Goal: Information Seeking & Learning: Learn about a topic

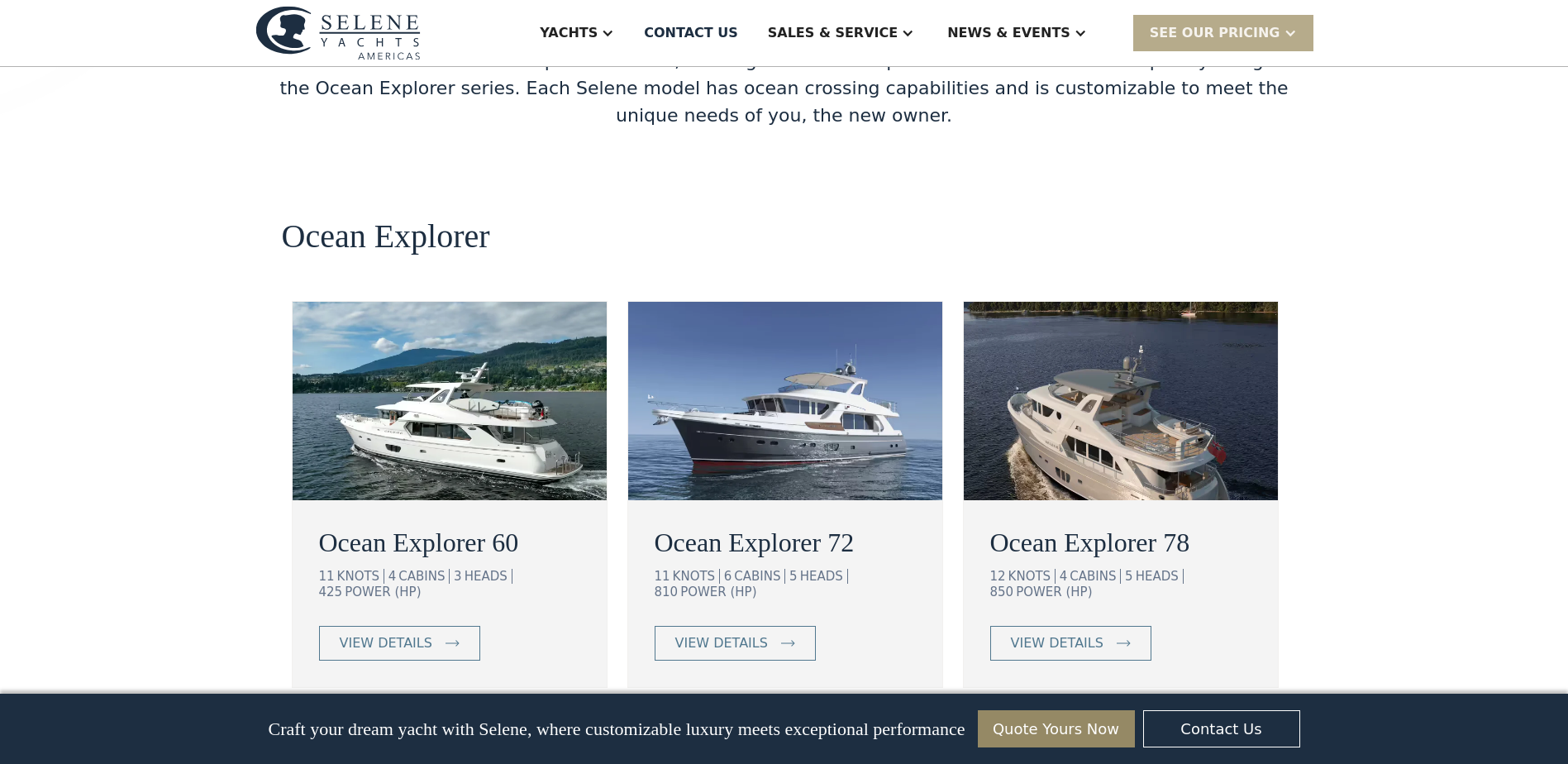
scroll to position [2876, 0]
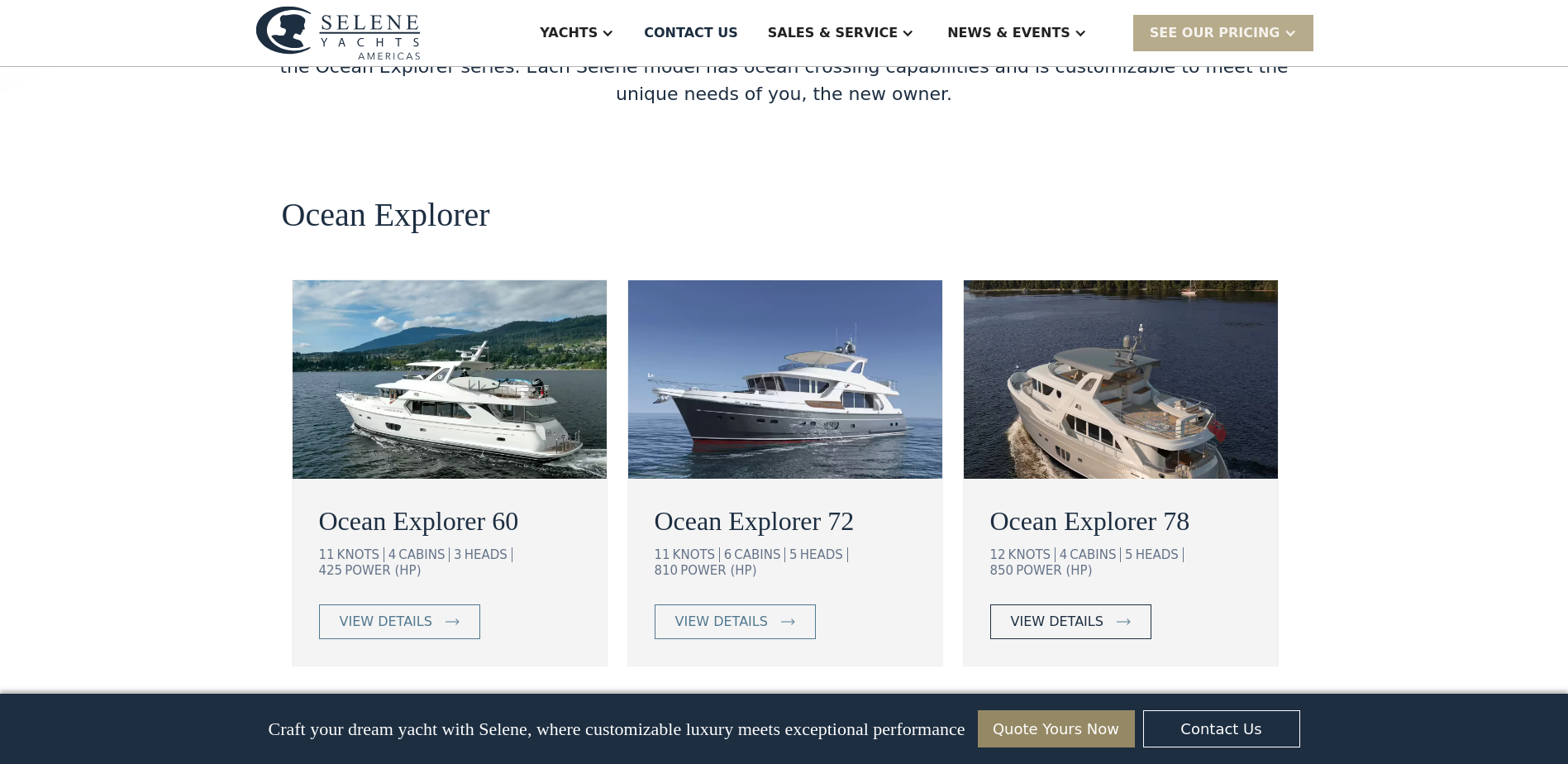
click at [1091, 612] on div "view details" at bounding box center [1058, 621] width 93 height 20
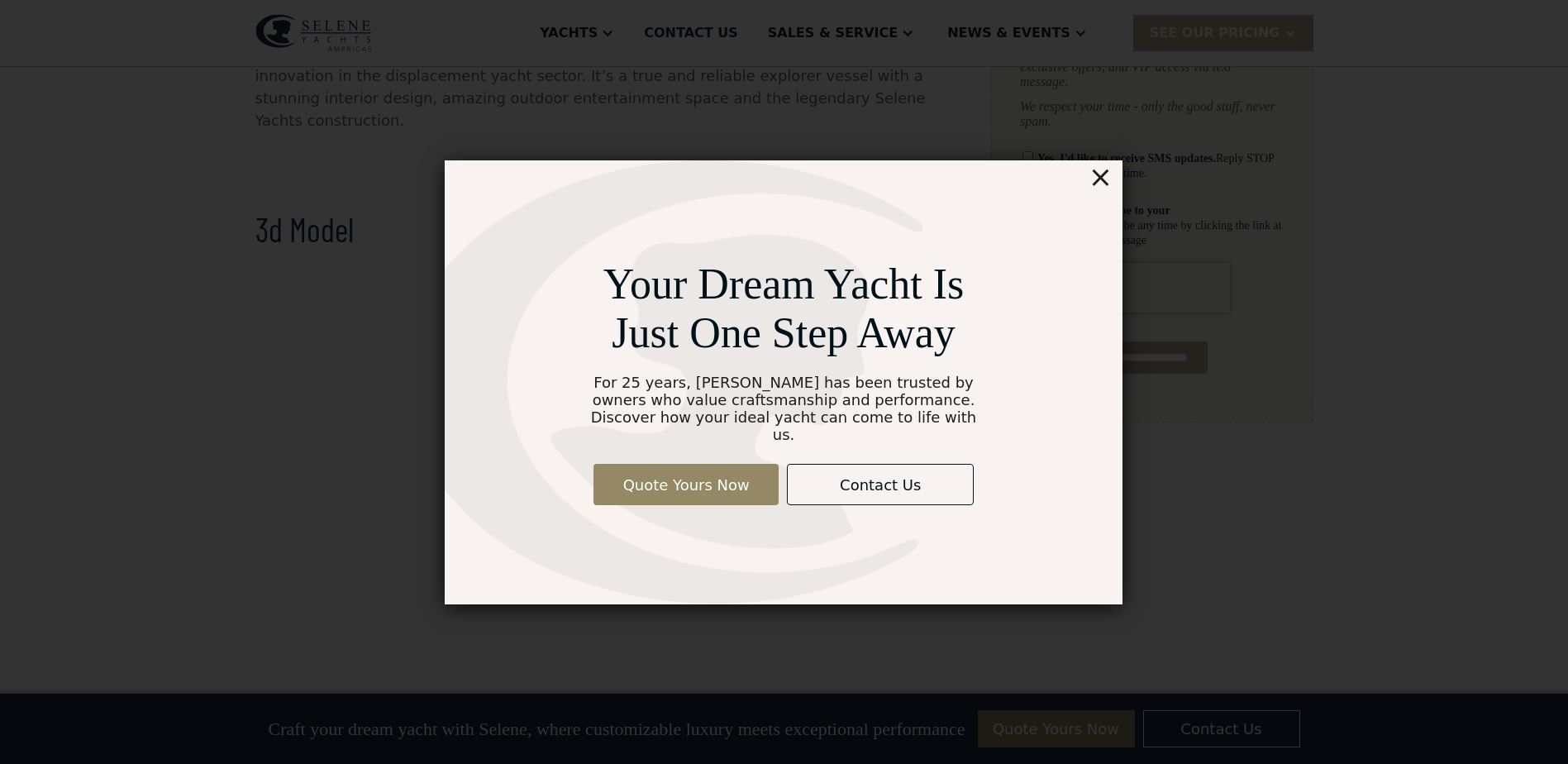
click at [1107, 189] on div "×" at bounding box center [1101, 176] width 24 height 33
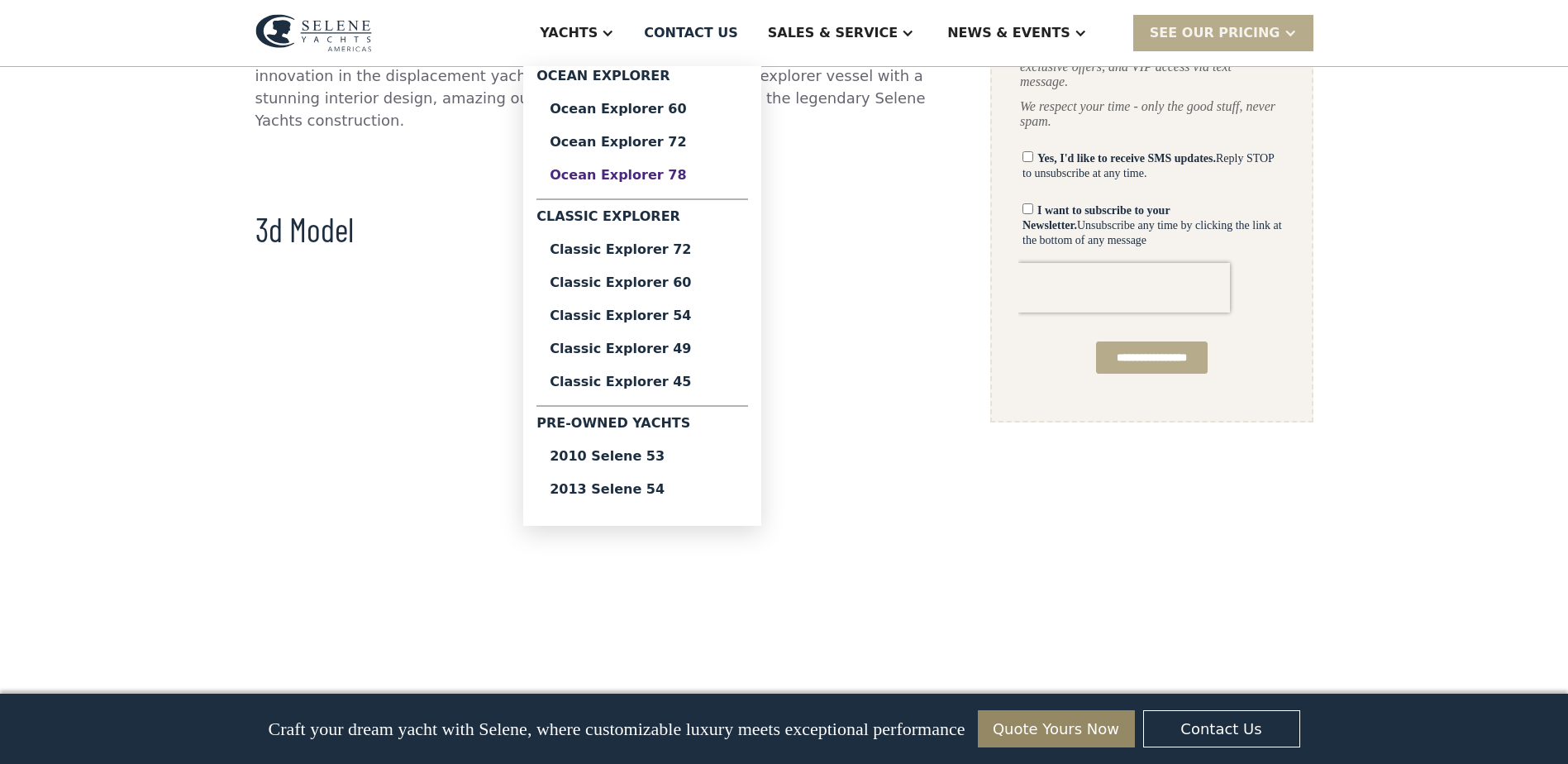
click at [694, 171] on div "Ocean Explorer 78" at bounding box center [642, 175] width 185 height 13
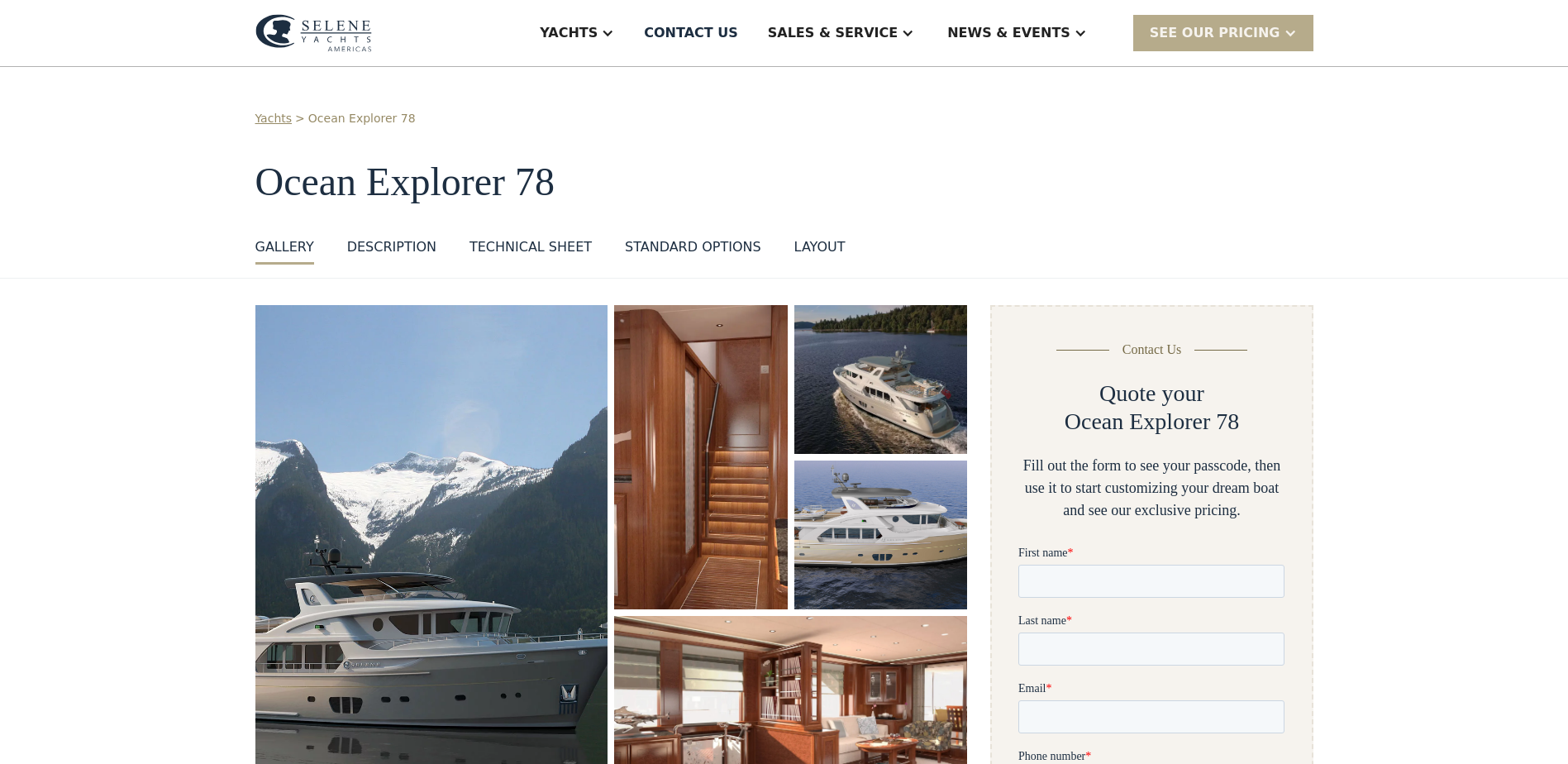
click at [518, 430] on img "open lightbox" at bounding box center [432, 558] width 353 height 508
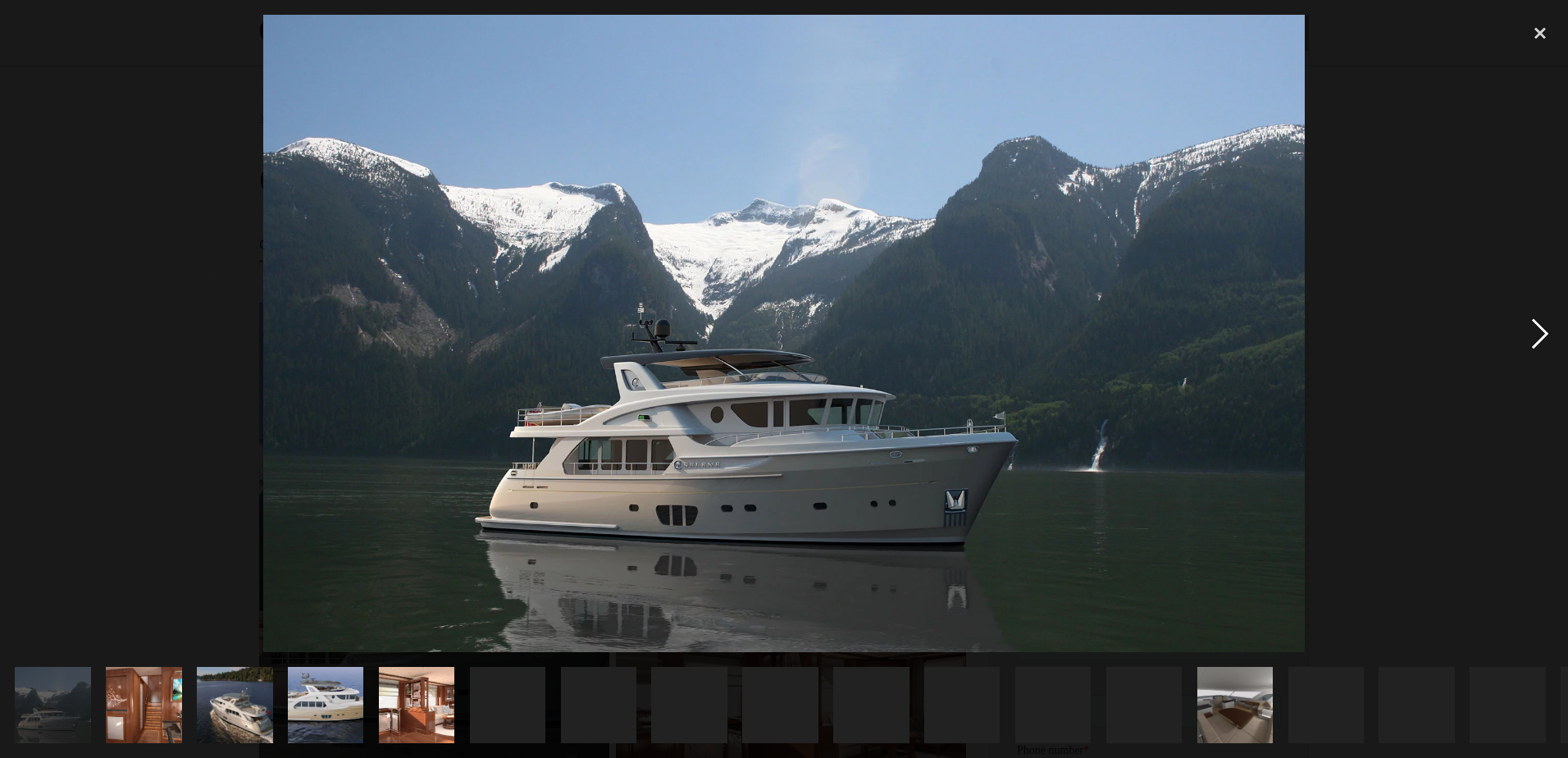
click at [1546, 329] on div "next image" at bounding box center [1539, 332] width 55 height 636
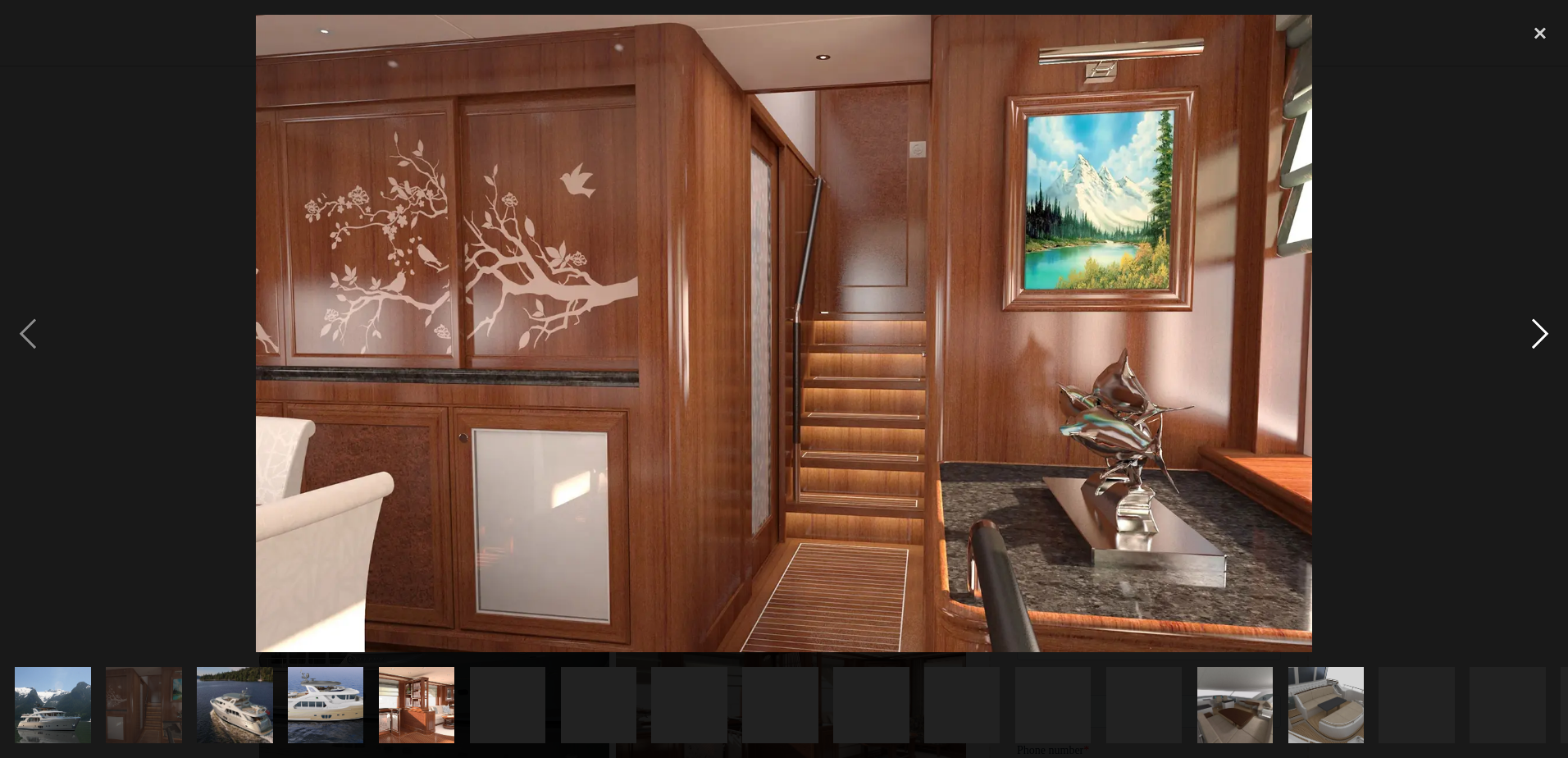
click at [1546, 329] on div "next image" at bounding box center [1539, 332] width 55 height 636
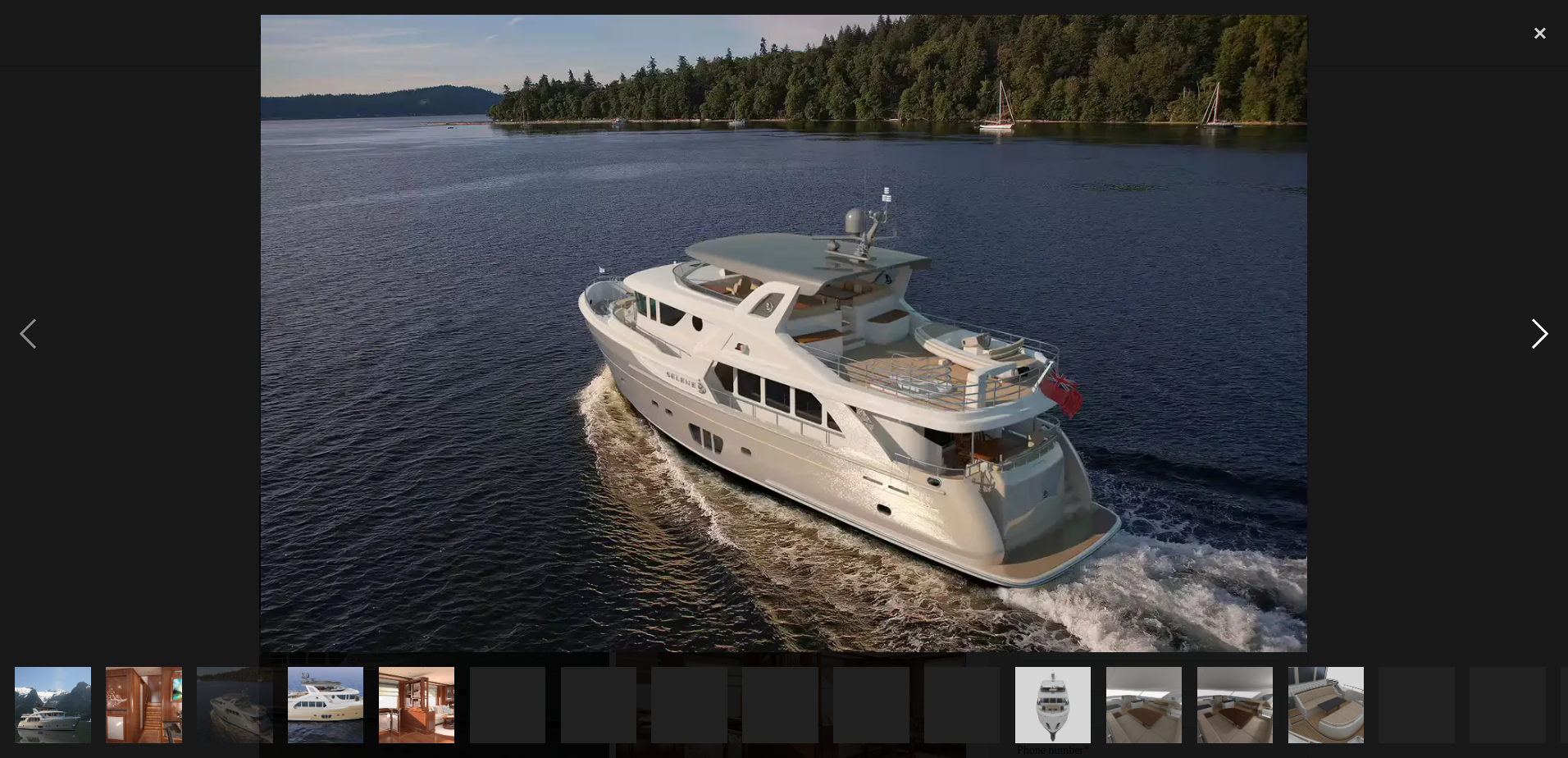
click at [1546, 329] on div "next image" at bounding box center [1539, 332] width 55 height 636
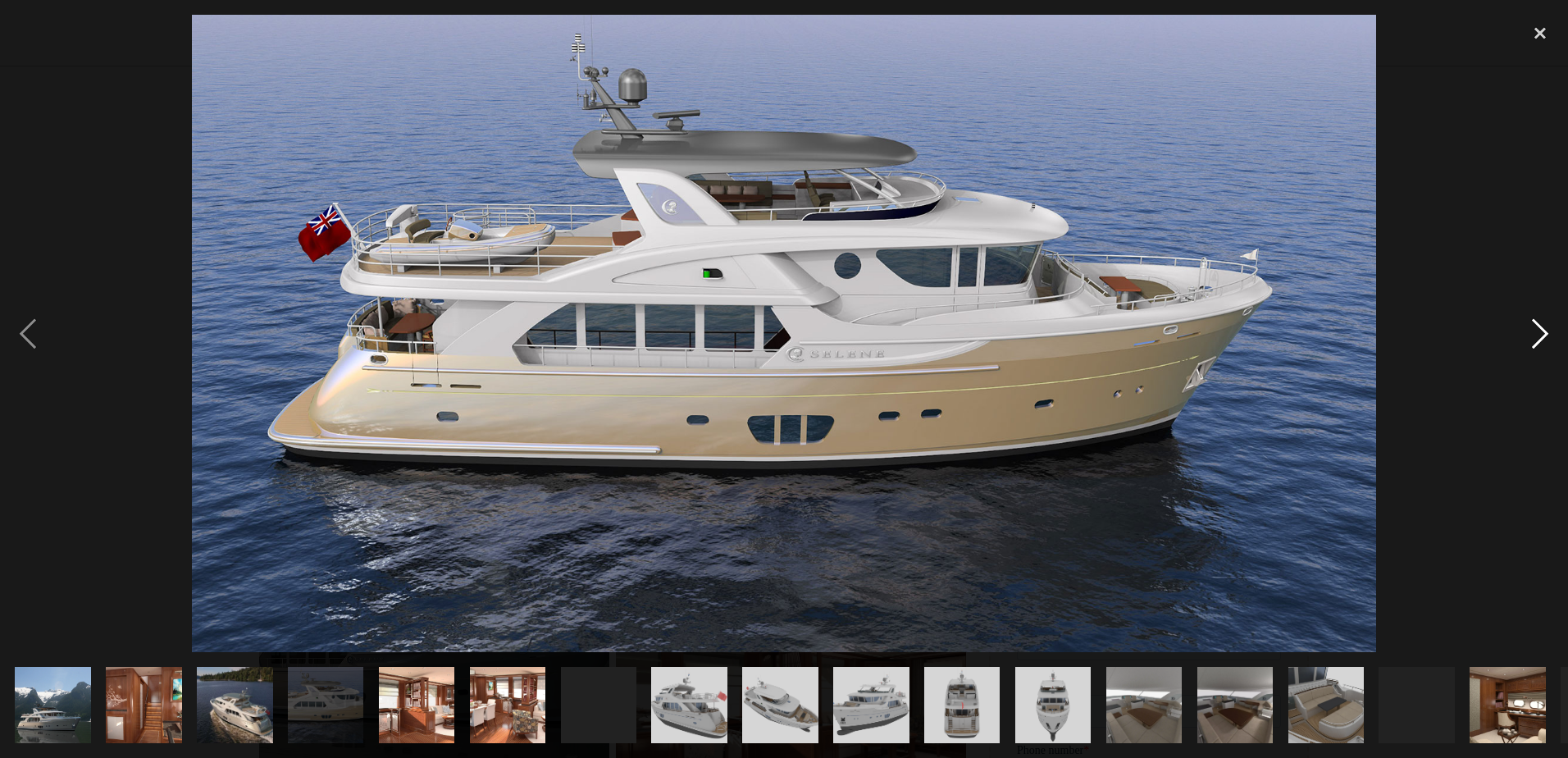
click at [1546, 329] on div "next image" at bounding box center [1539, 332] width 55 height 636
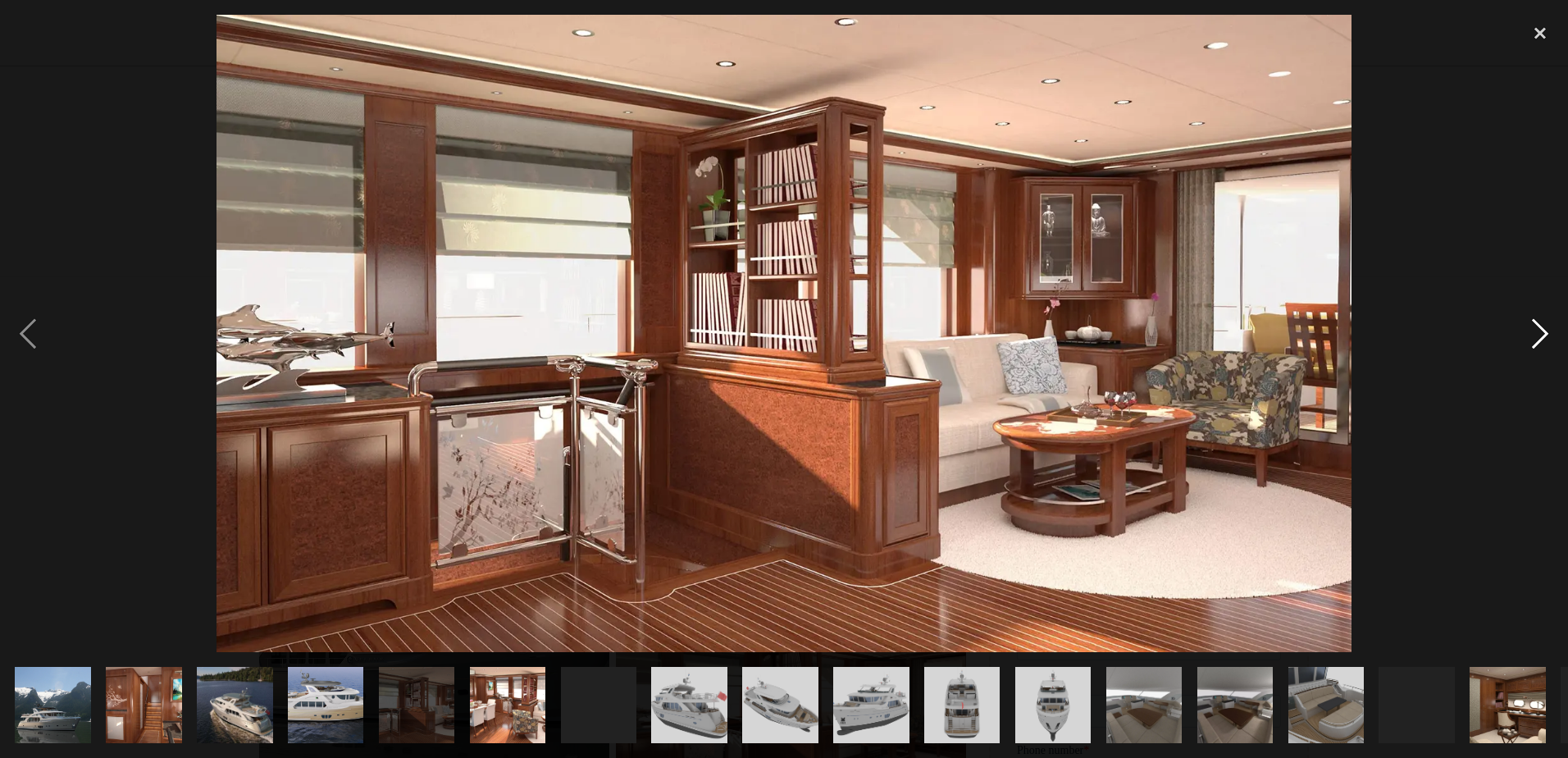
click at [1546, 329] on div "next image" at bounding box center [1539, 332] width 55 height 636
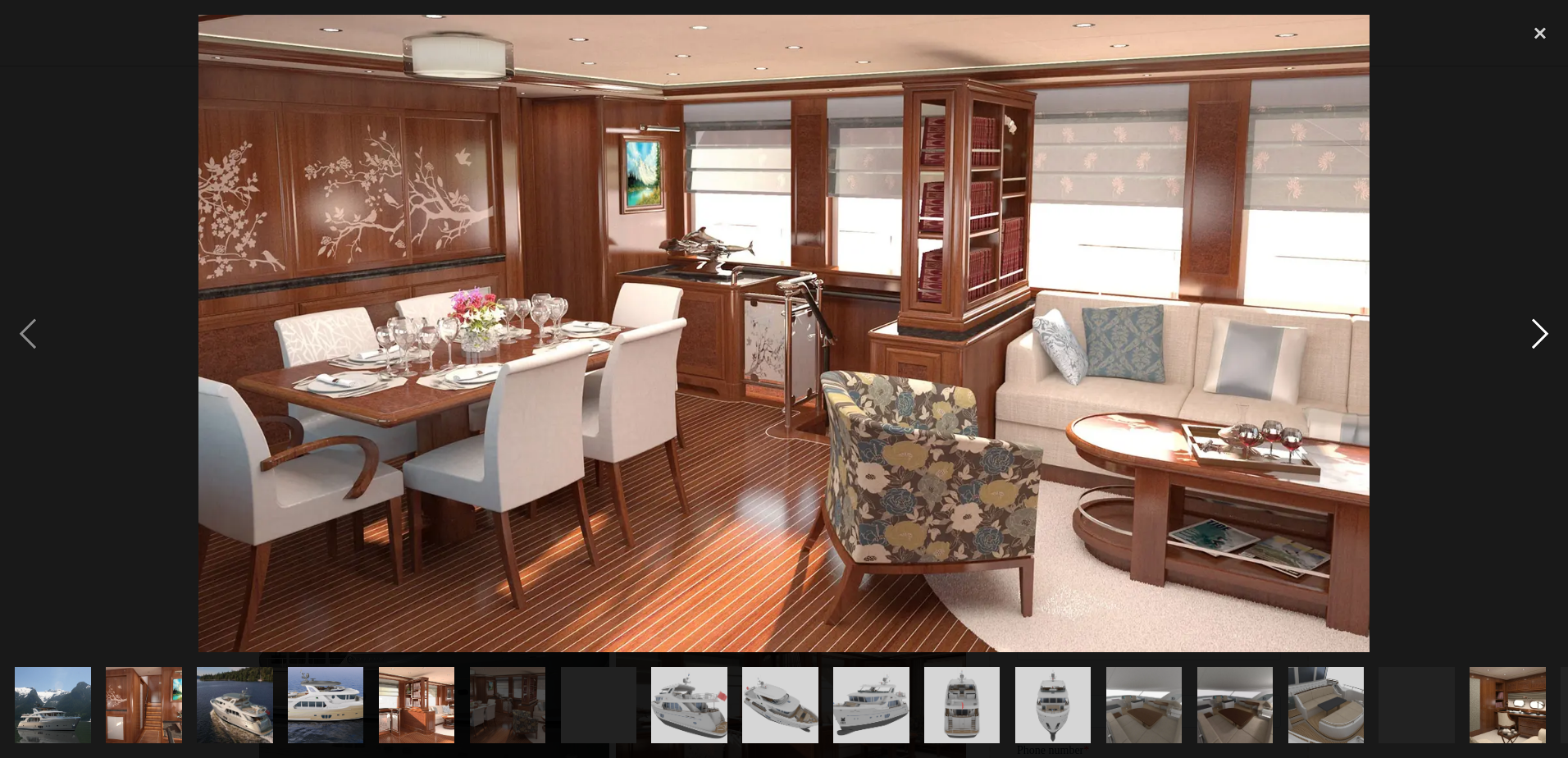
click at [1546, 329] on div "next image" at bounding box center [1539, 332] width 55 height 636
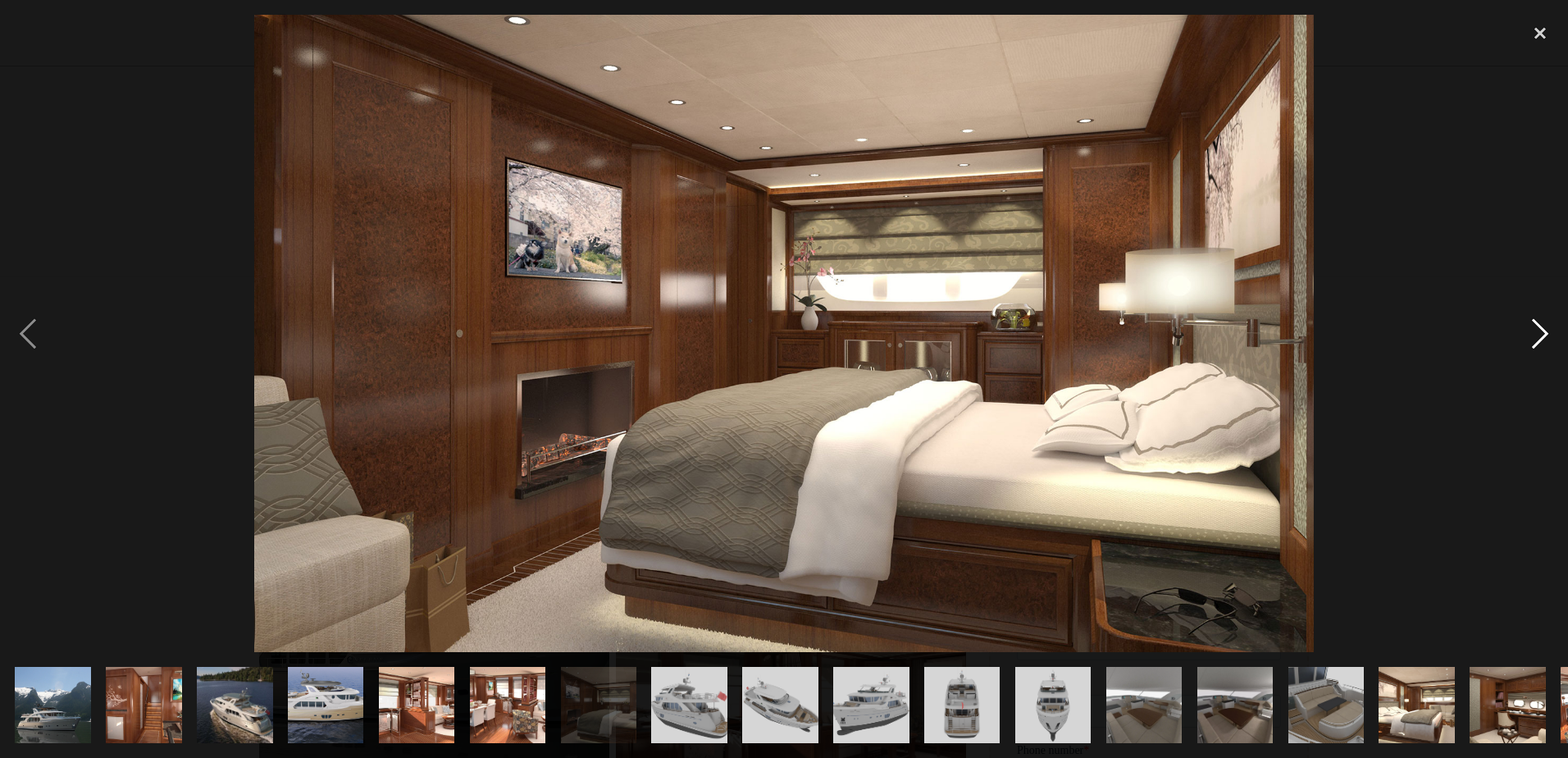
click at [1546, 329] on div "next image" at bounding box center [1539, 332] width 55 height 636
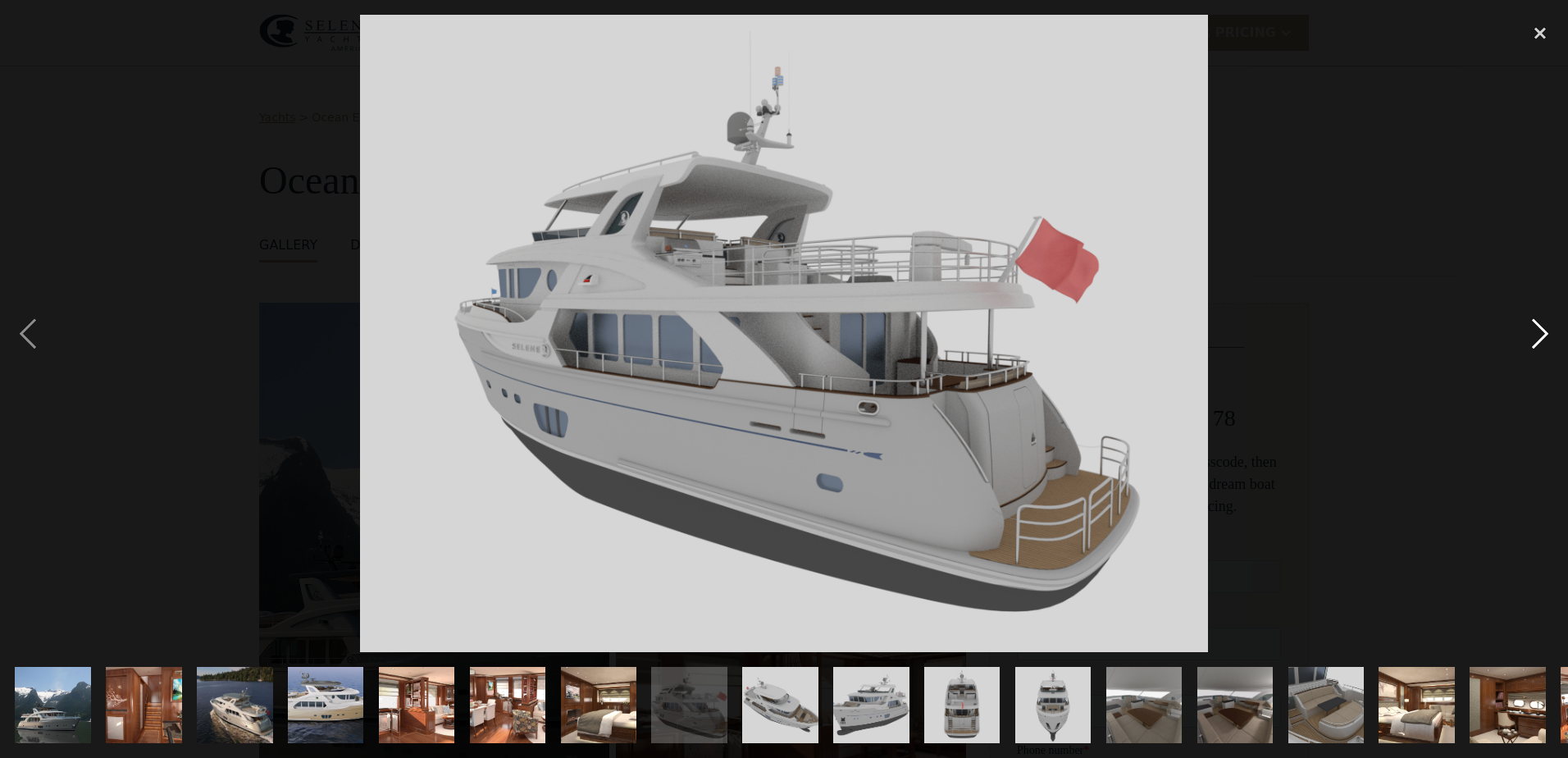
click at [1546, 329] on div "next image" at bounding box center [1539, 332] width 55 height 636
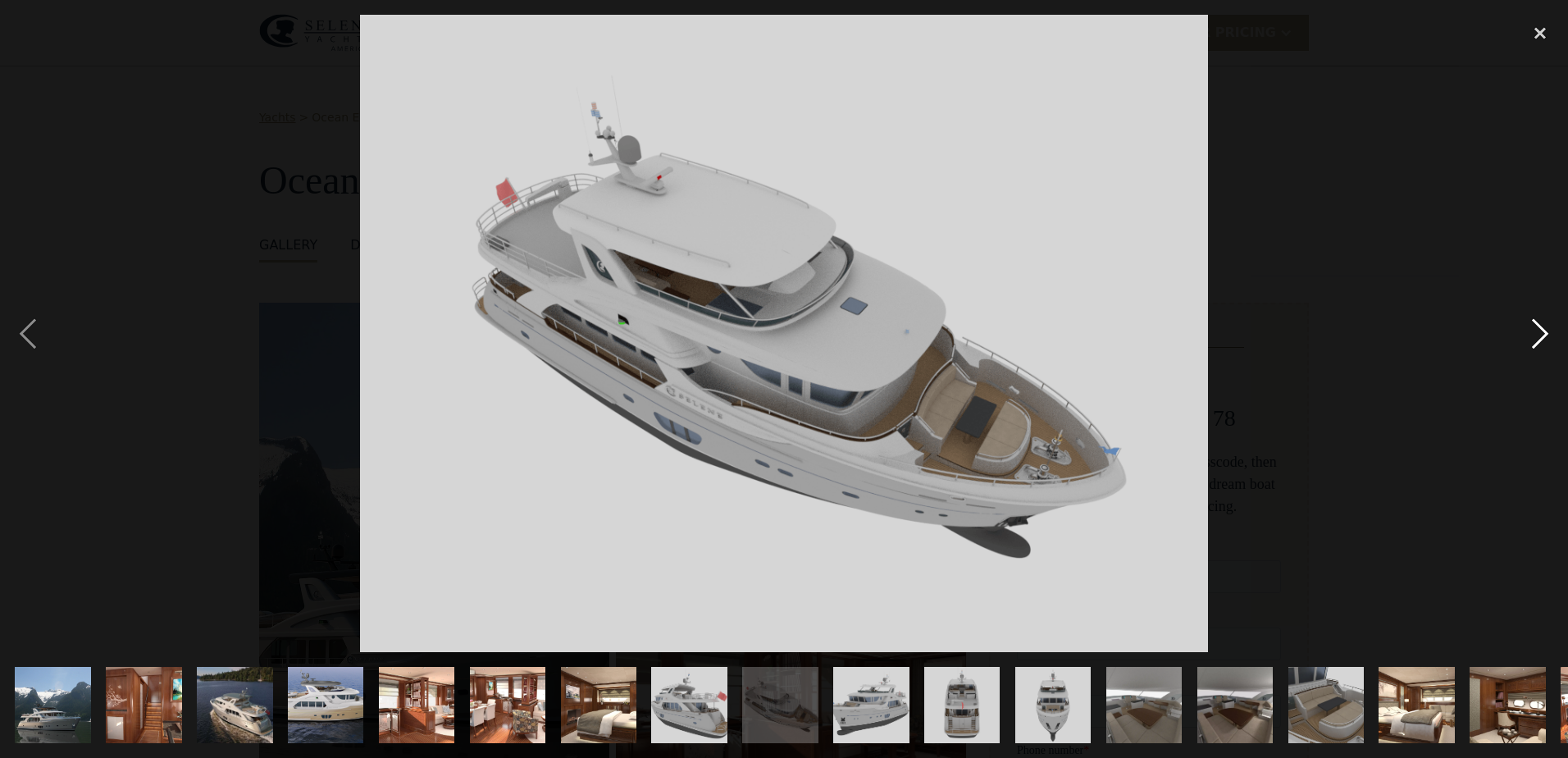
click at [1546, 329] on div "next image" at bounding box center [1539, 332] width 55 height 636
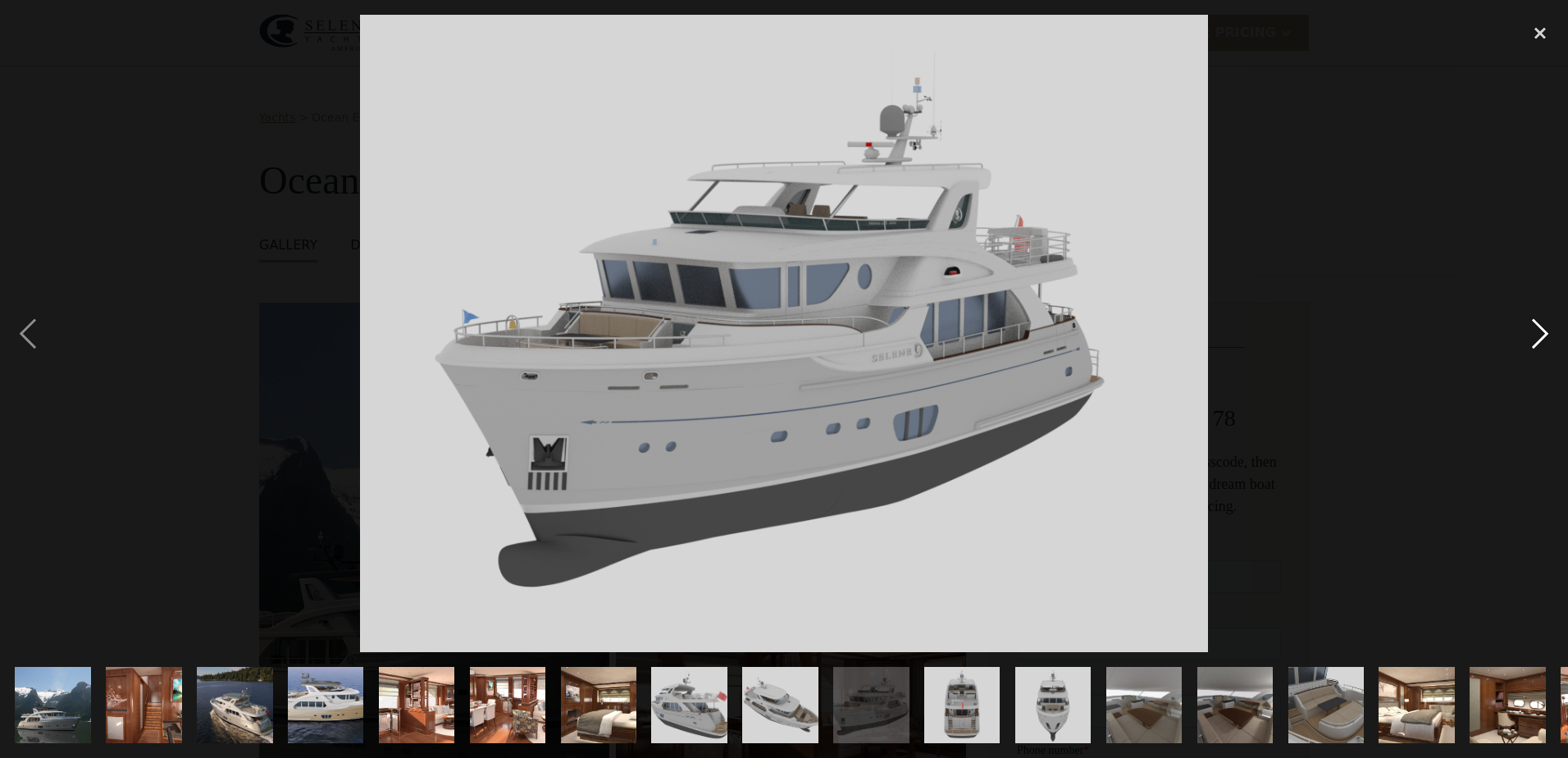
click at [1546, 329] on div "next image" at bounding box center [1539, 332] width 55 height 636
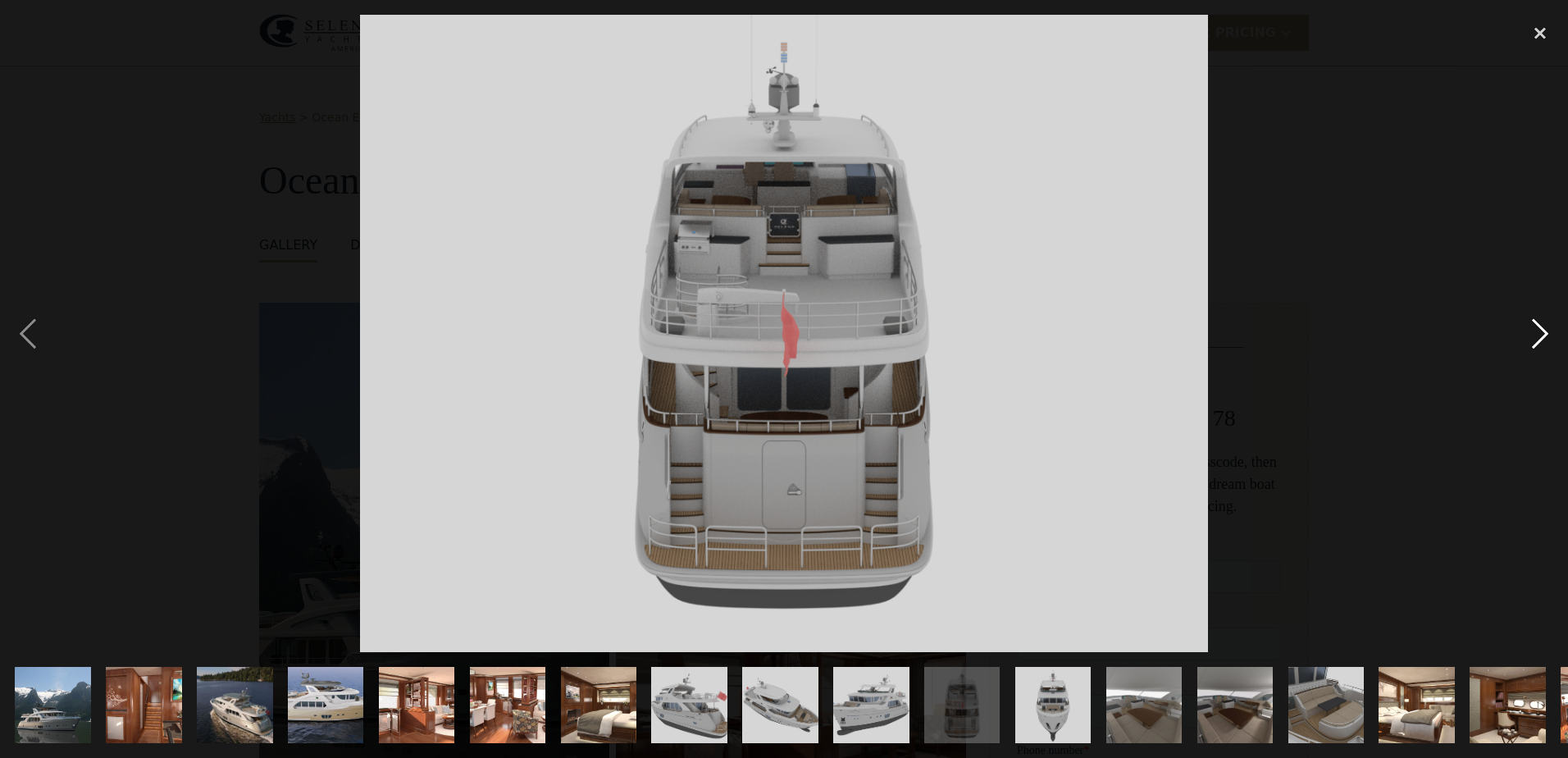
click at [1546, 329] on div "next image" at bounding box center [1539, 332] width 55 height 636
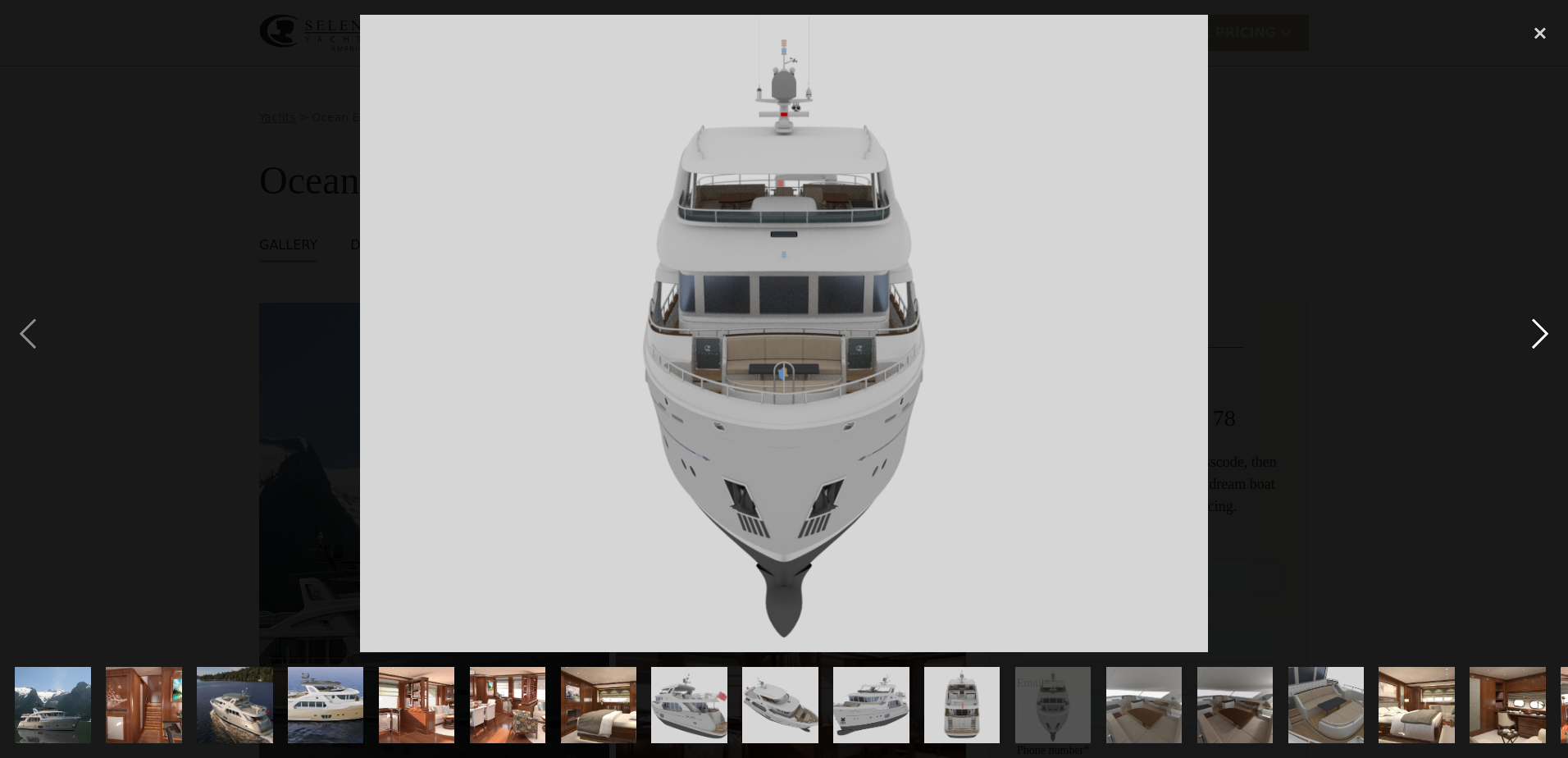
click at [1546, 329] on div "next image" at bounding box center [1539, 332] width 55 height 636
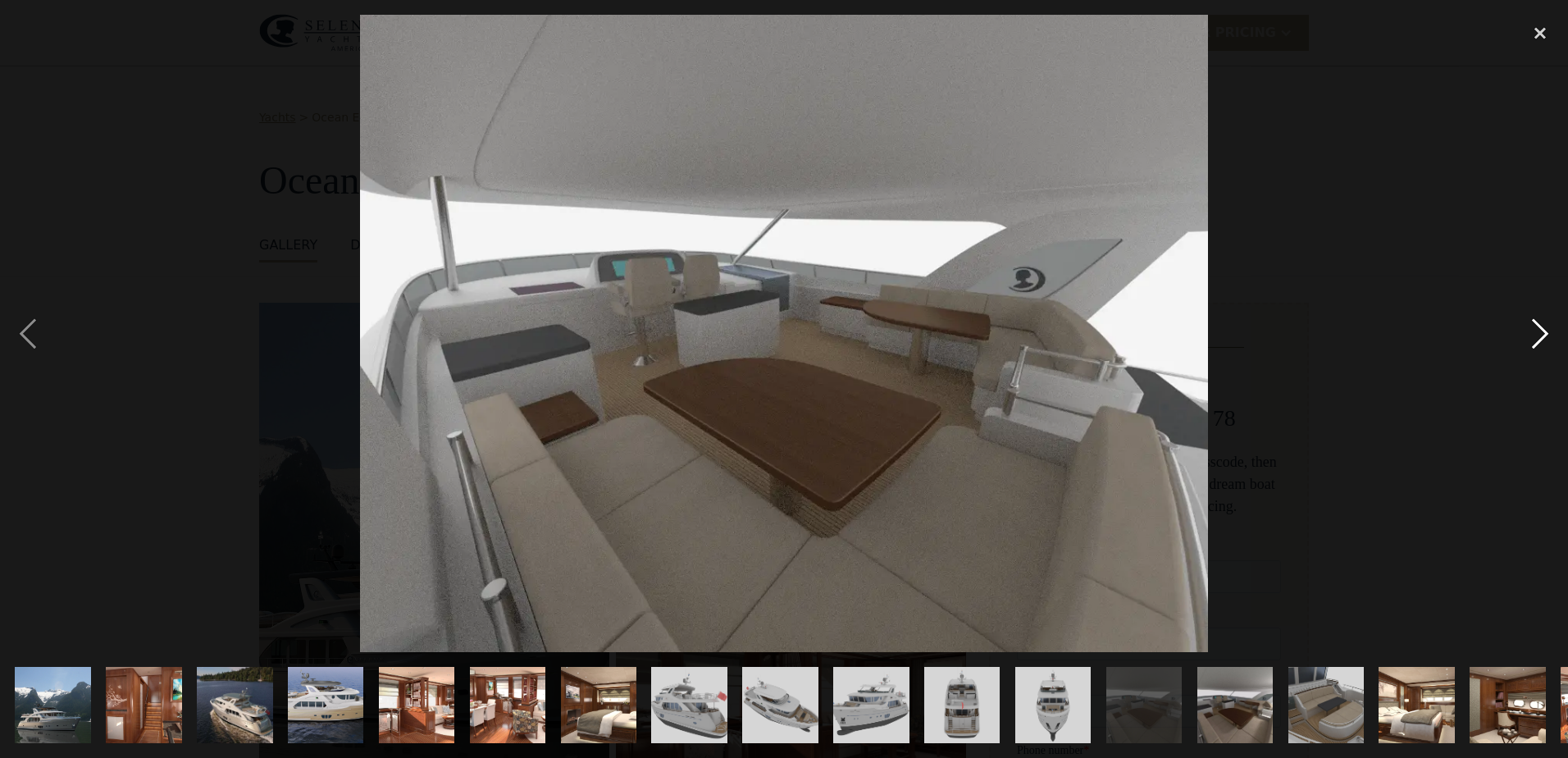
click at [1546, 329] on div "next image" at bounding box center [1539, 332] width 55 height 636
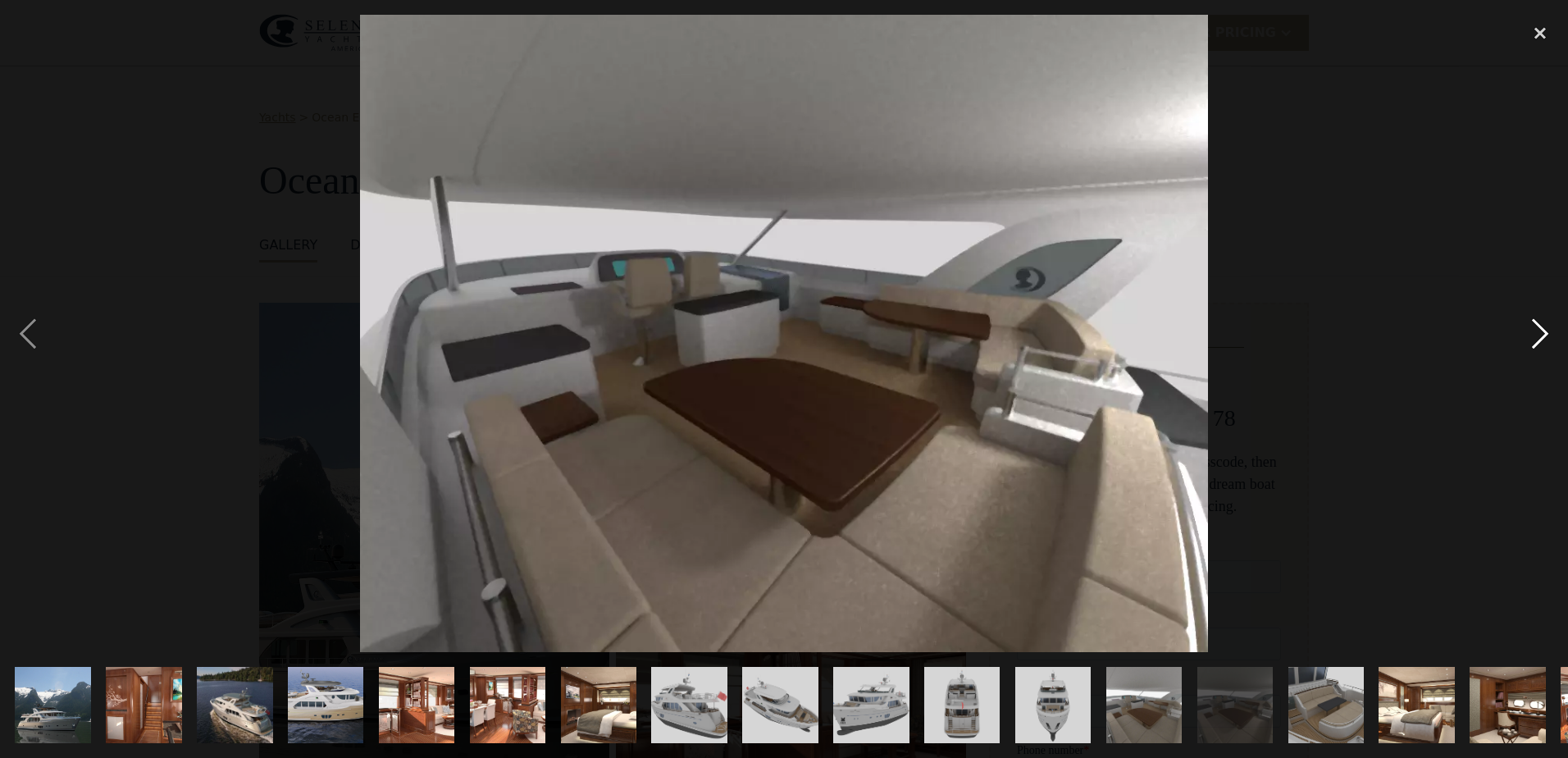
click at [1546, 329] on div "next image" at bounding box center [1539, 332] width 55 height 636
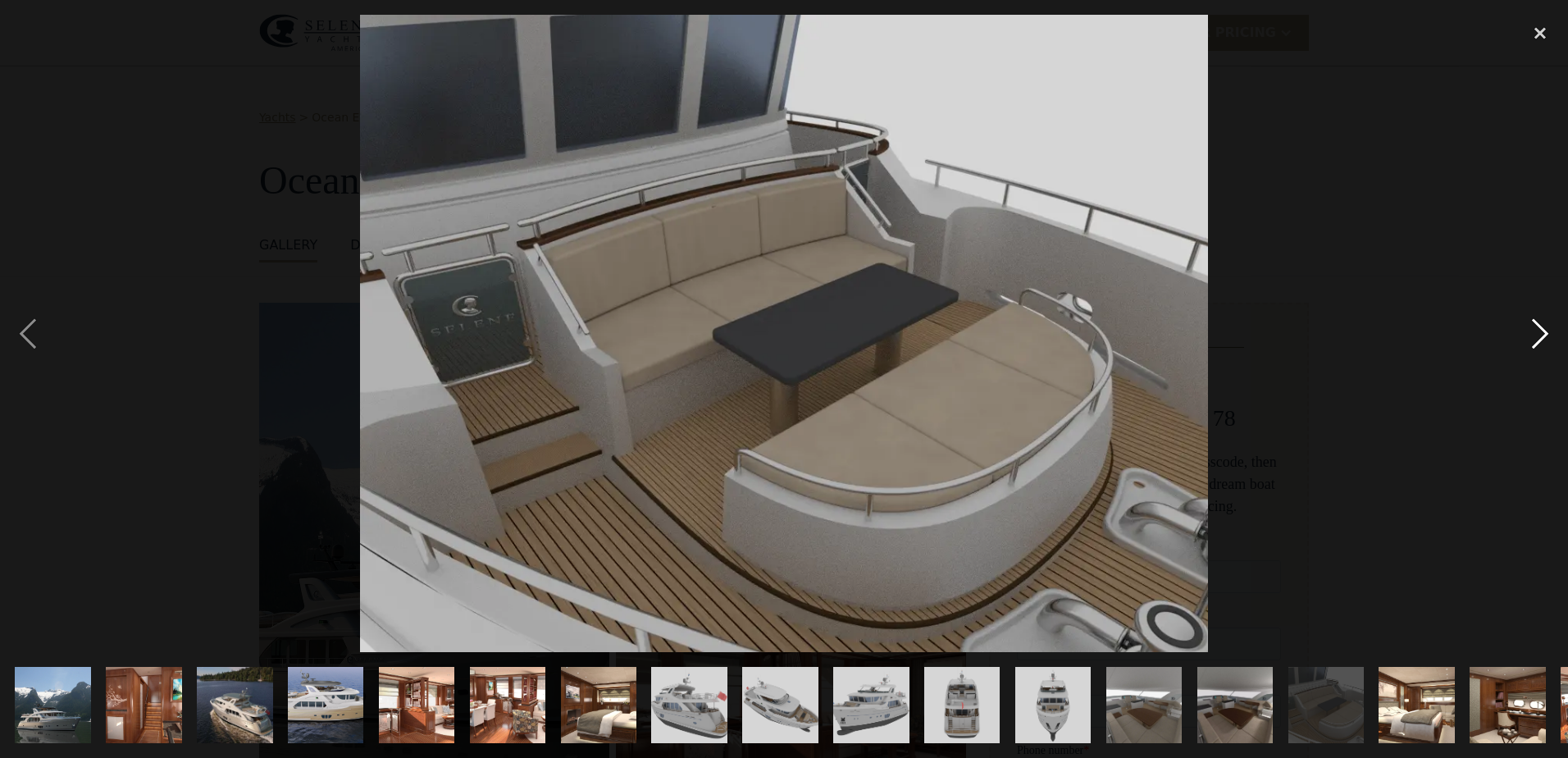
click at [1546, 329] on div "next image" at bounding box center [1539, 332] width 55 height 636
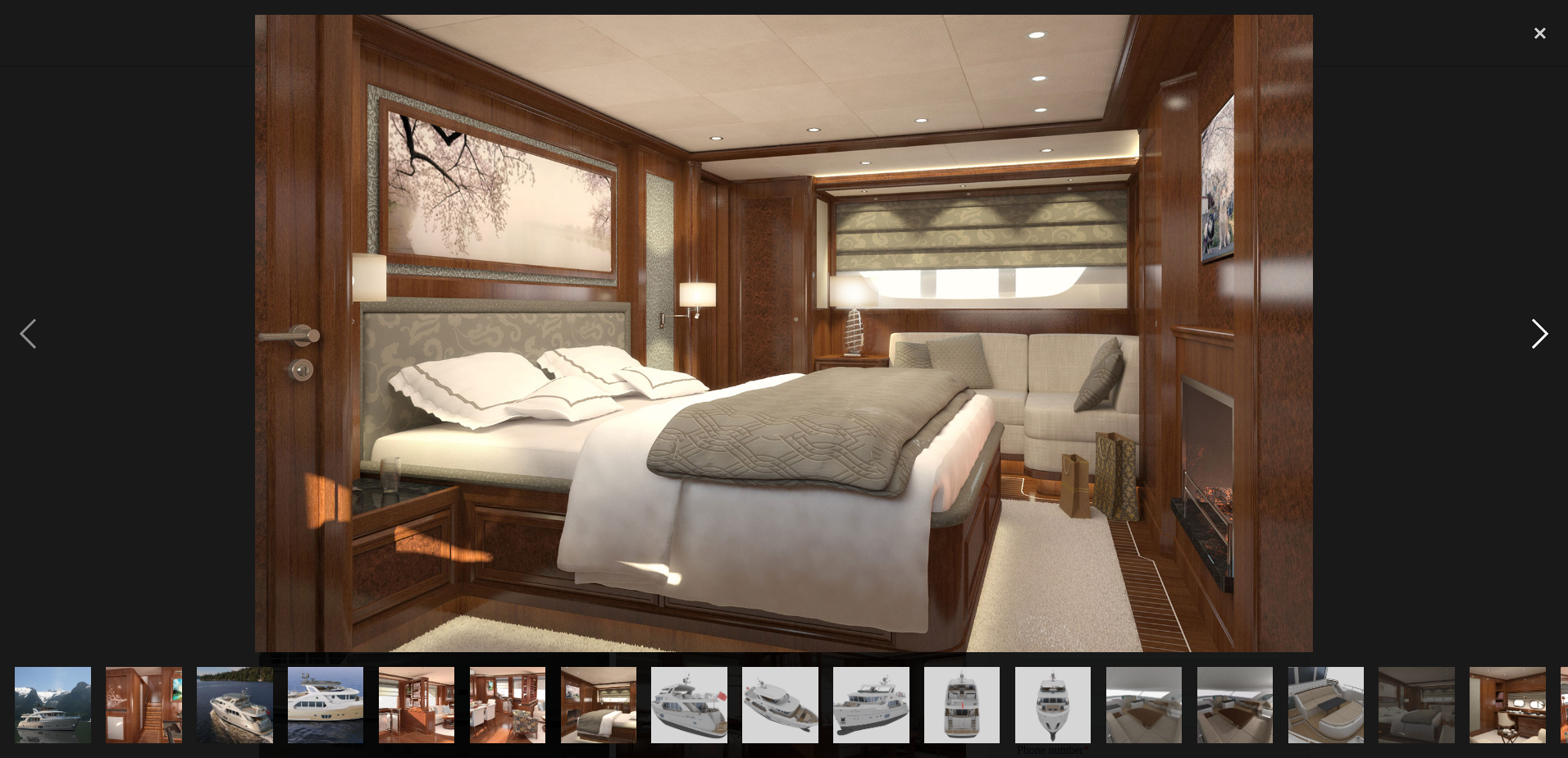
click at [1546, 329] on div "next image" at bounding box center [1539, 332] width 55 height 636
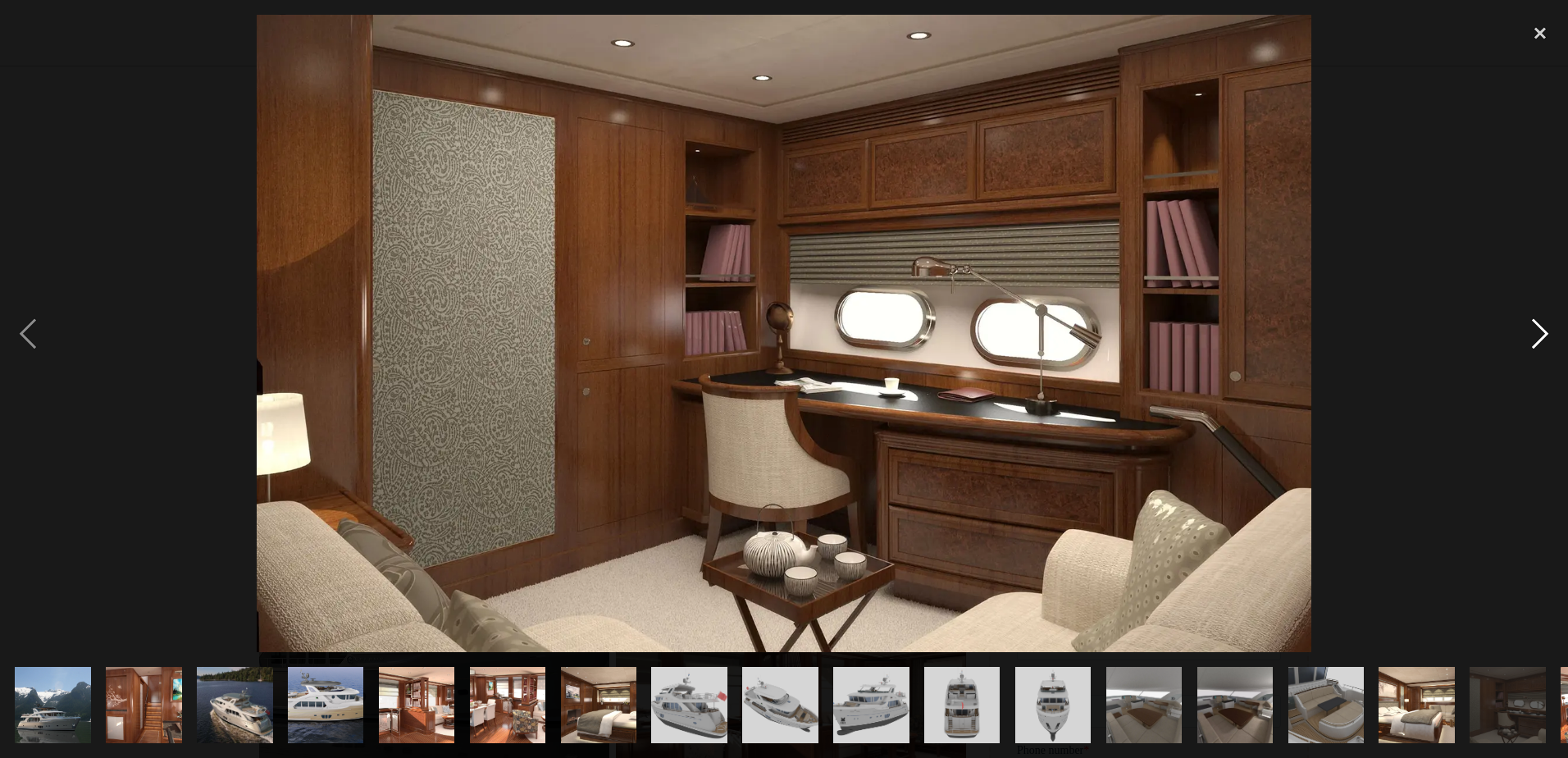
click at [1546, 329] on div "next image" at bounding box center [1539, 332] width 55 height 636
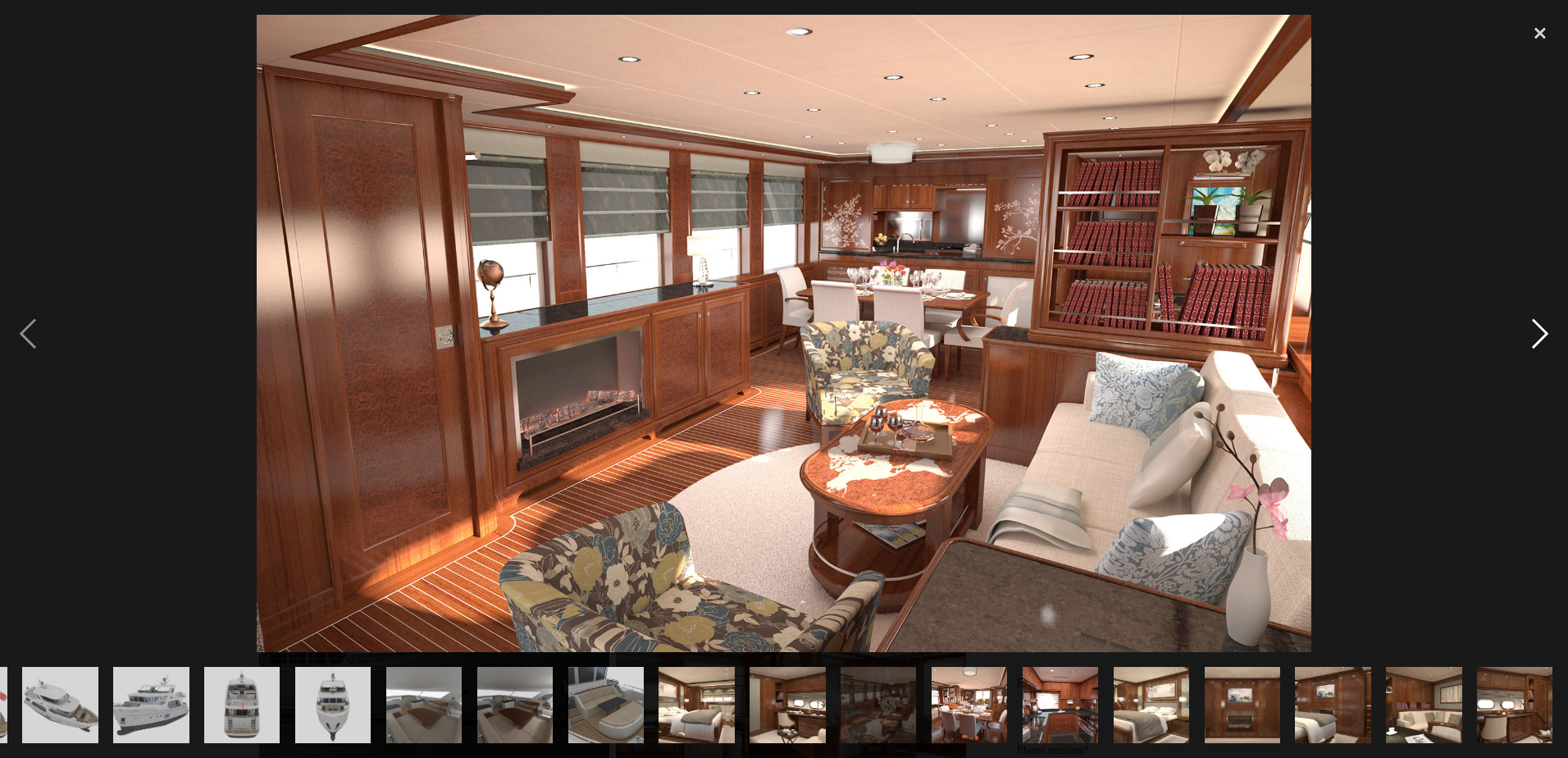
scroll to position [0, 720]
click at [1546, 329] on div "next image" at bounding box center [1539, 332] width 55 height 636
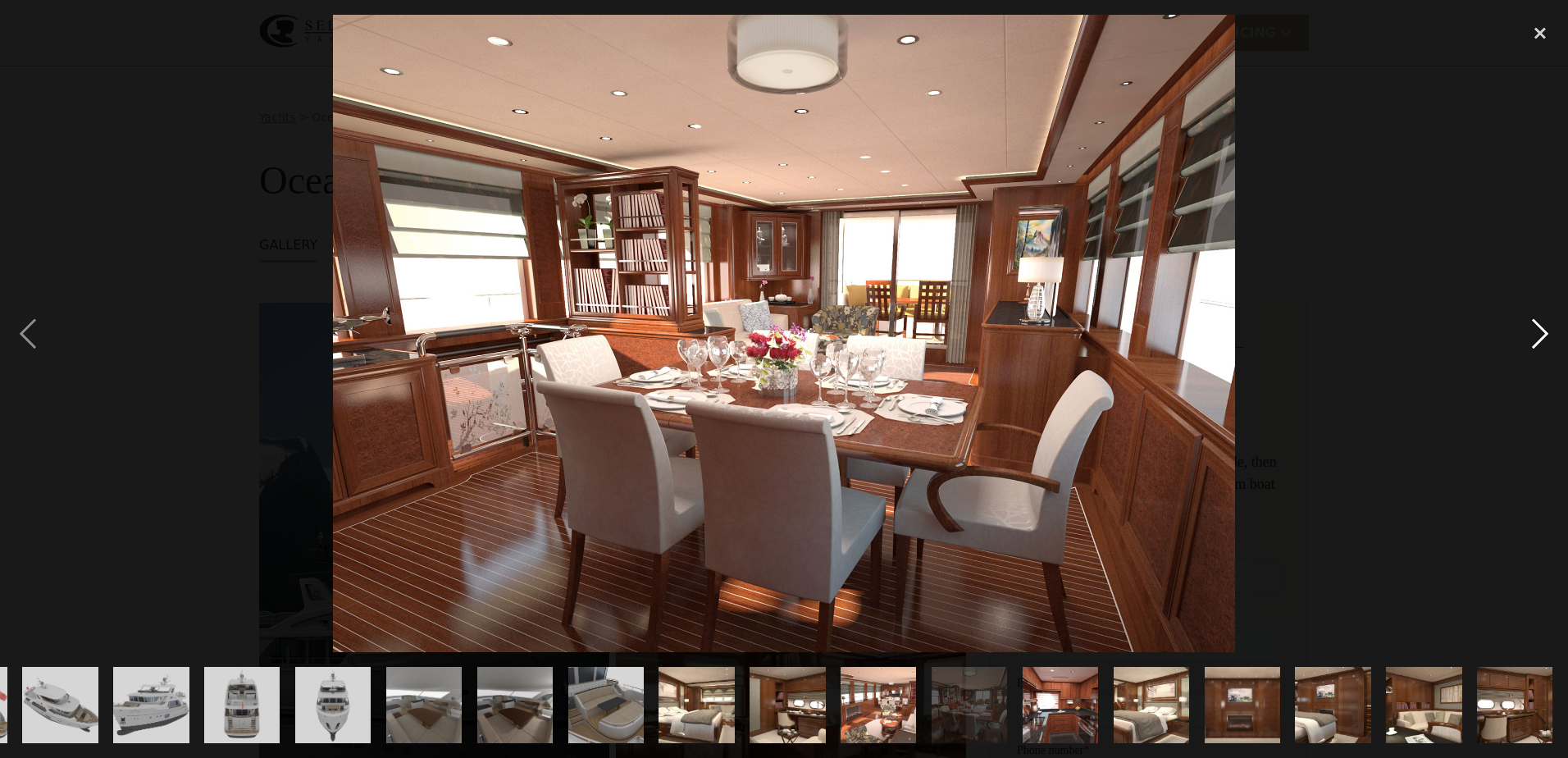
click at [1546, 329] on div "next image" at bounding box center [1539, 332] width 55 height 636
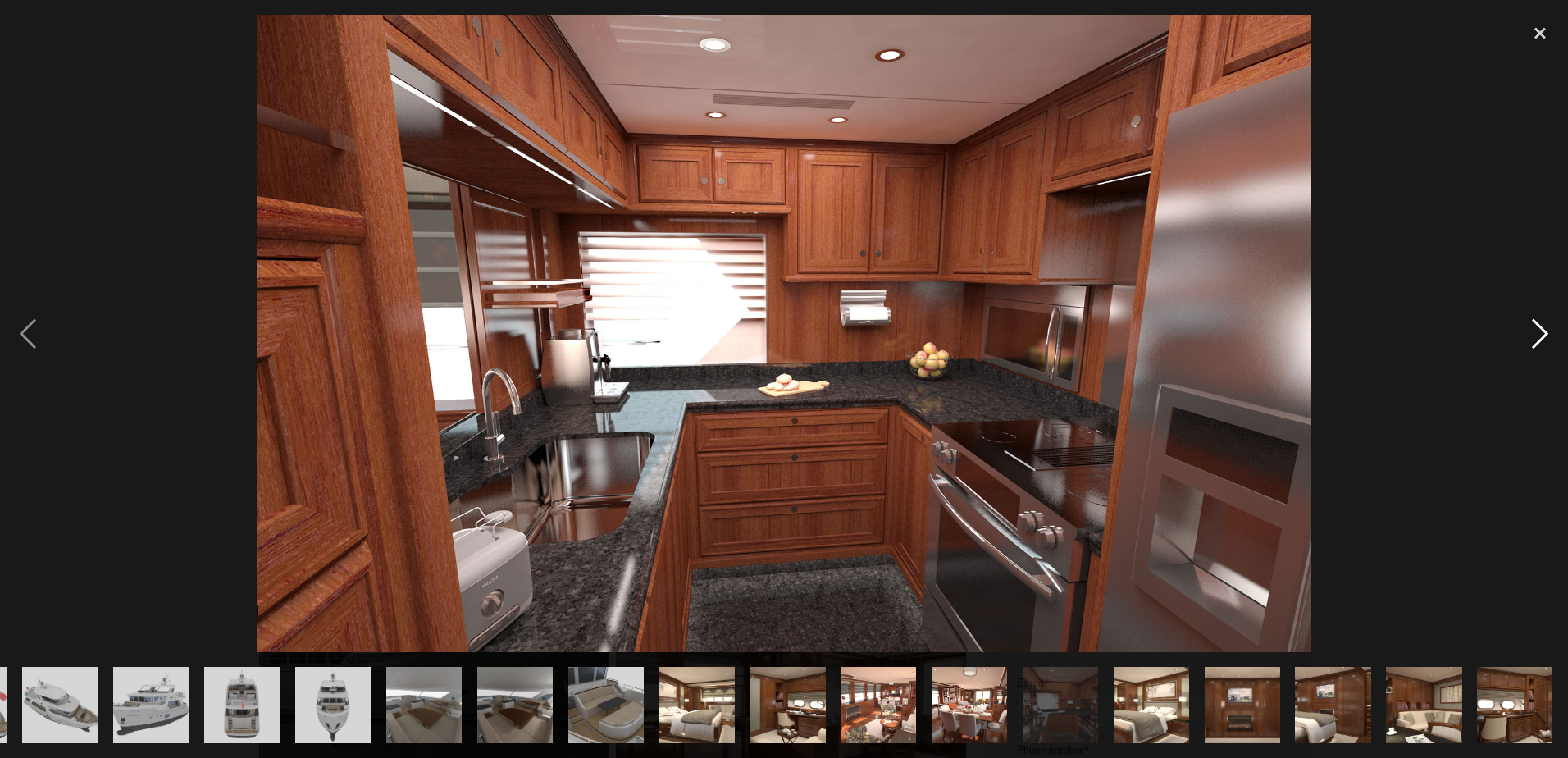
click at [1546, 329] on div "next image" at bounding box center [1539, 332] width 55 height 636
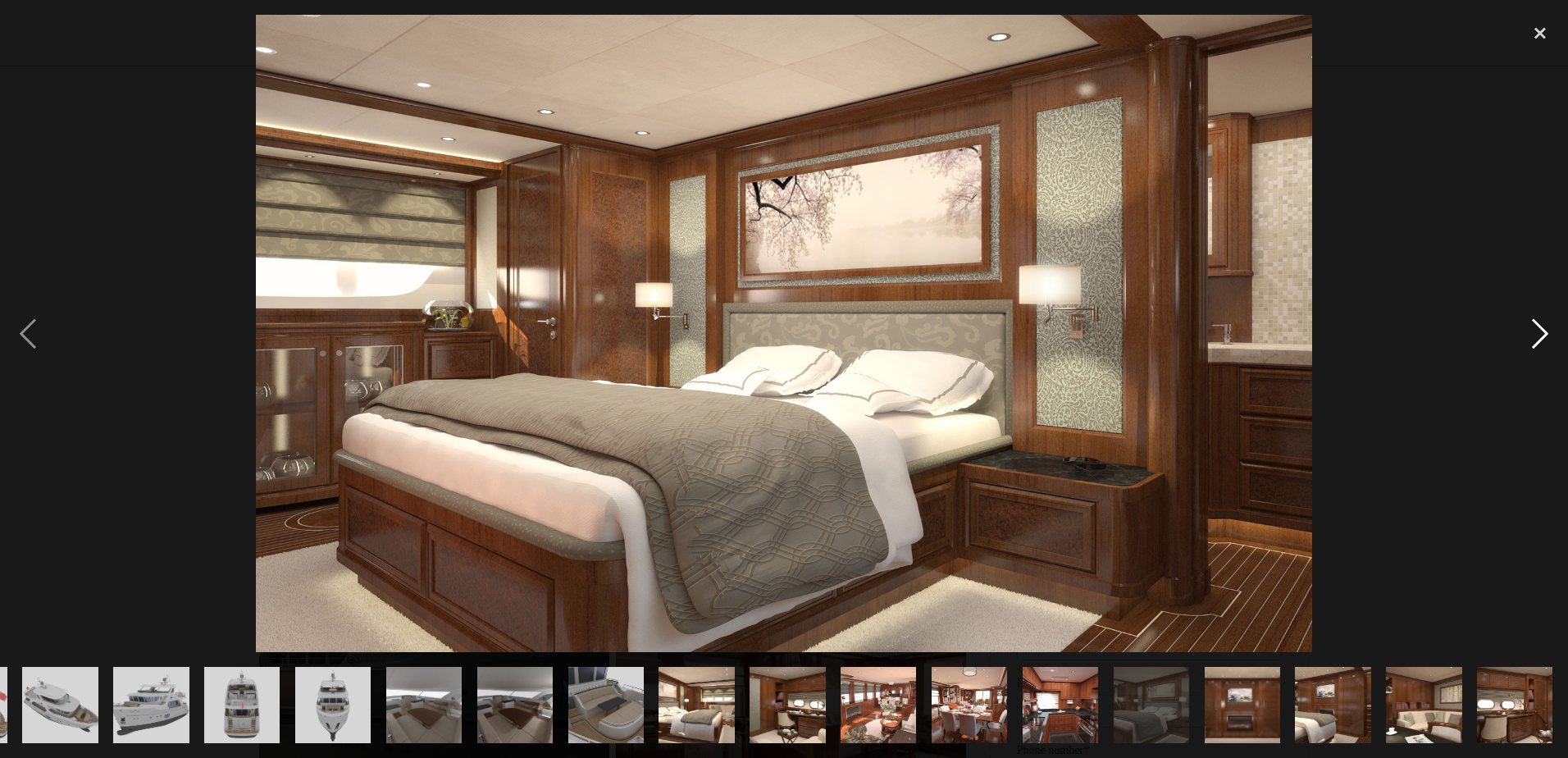
click at [1546, 329] on div "next image" at bounding box center [1539, 332] width 55 height 636
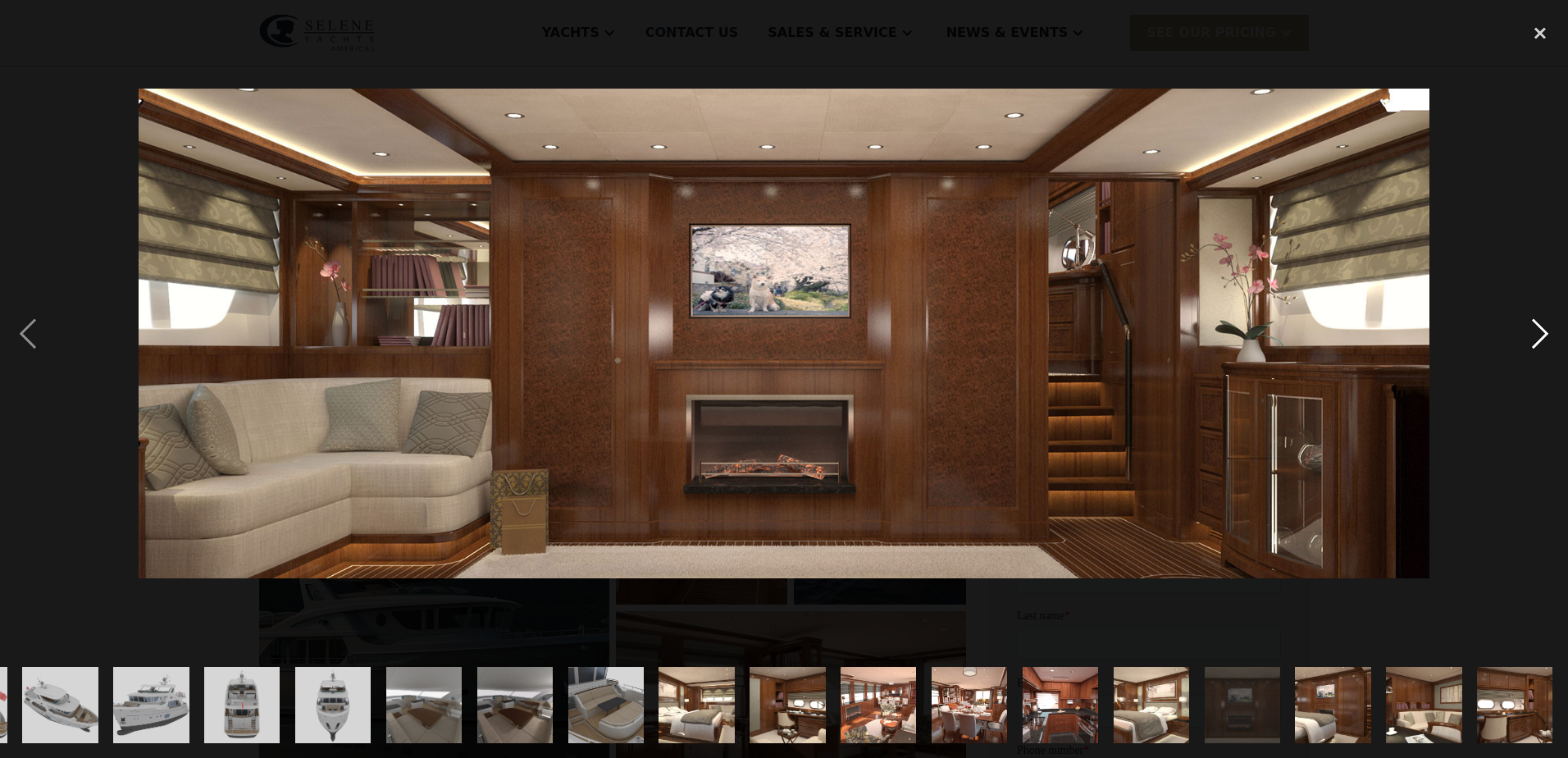
click at [1546, 329] on div "next image" at bounding box center [1539, 332] width 55 height 636
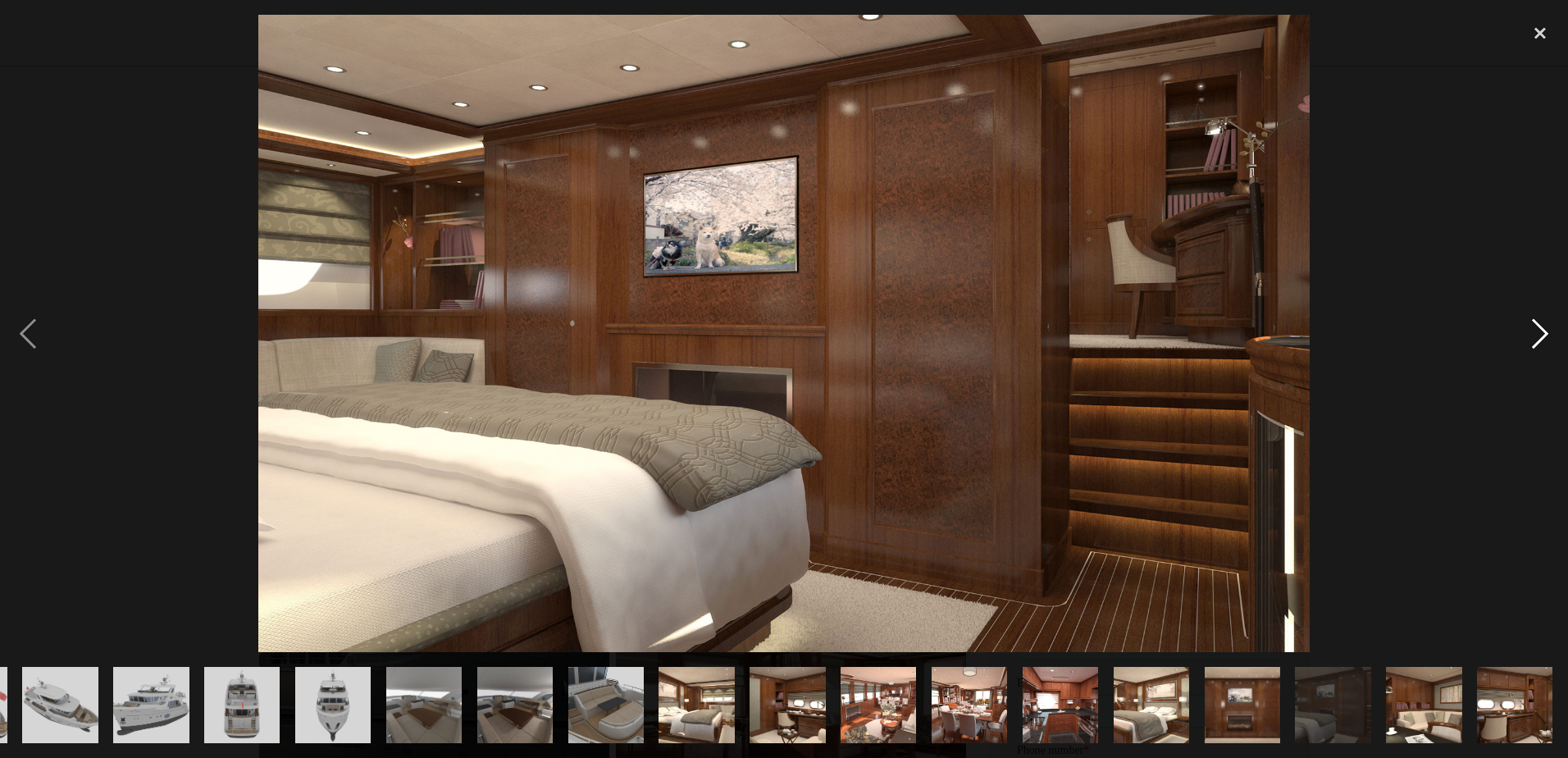
click at [1546, 329] on div "next image" at bounding box center [1539, 332] width 55 height 636
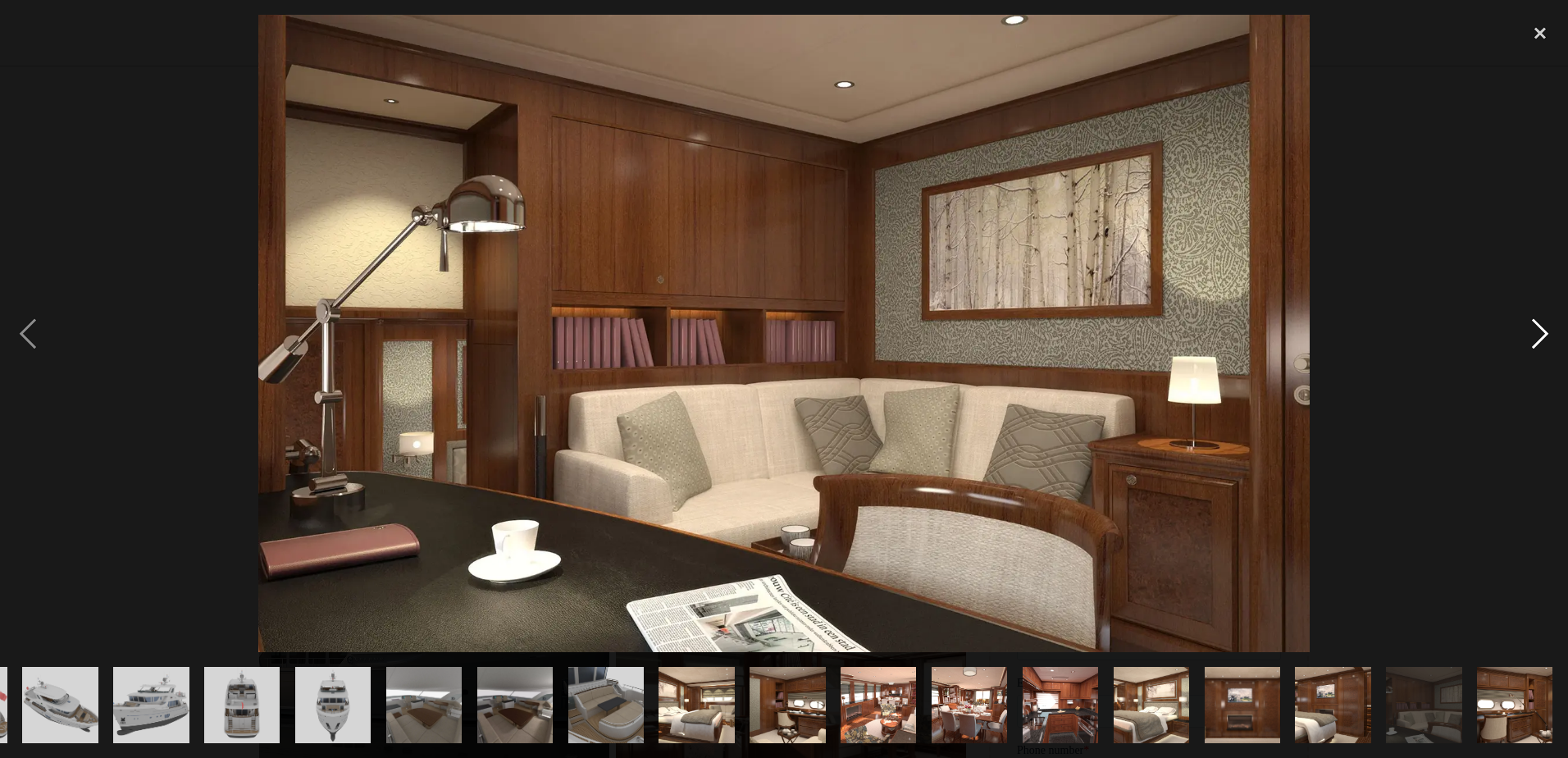
click at [1546, 329] on div "next image" at bounding box center [1539, 332] width 55 height 636
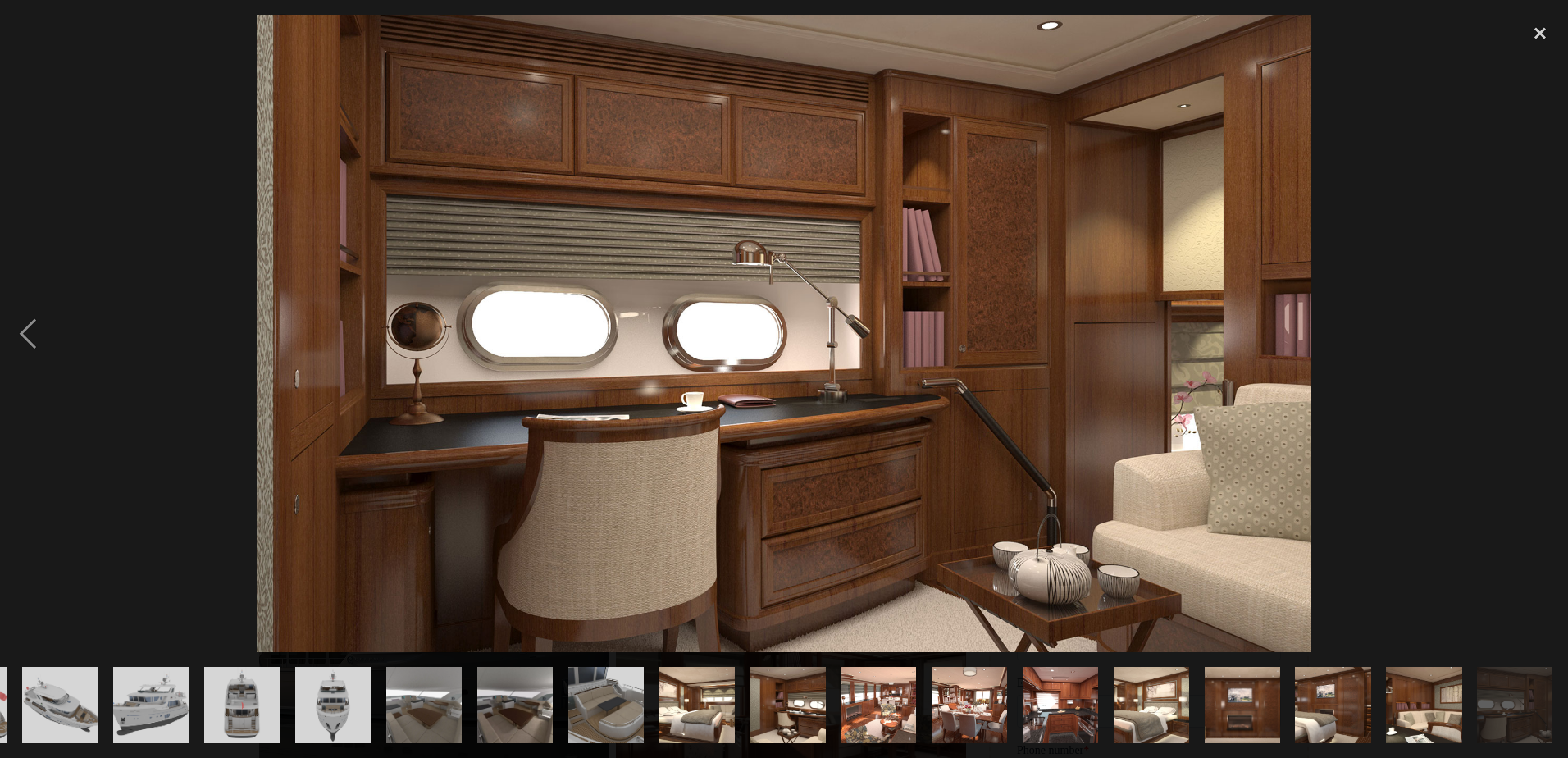
click at [1546, 329] on div "next image" at bounding box center [1539, 332] width 55 height 636
